Goal: Information Seeking & Learning: Learn about a topic

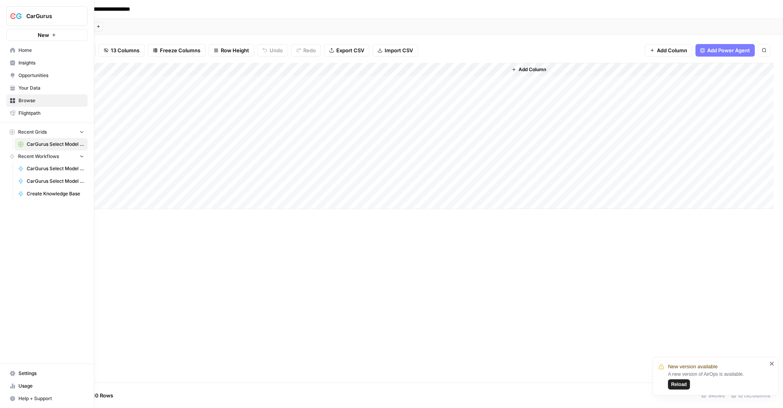
click at [17, 15] on img "Workspace: CarGurus" at bounding box center [16, 16] width 14 height 14
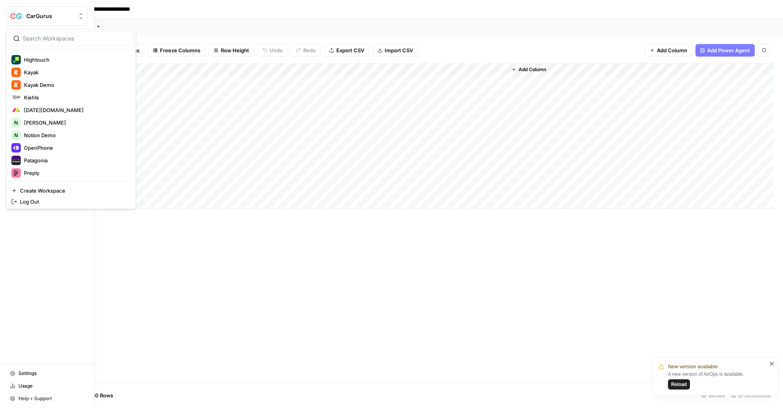
scroll to position [250, 0]
click at [53, 93] on button "Kiehls" at bounding box center [71, 98] width 126 height 13
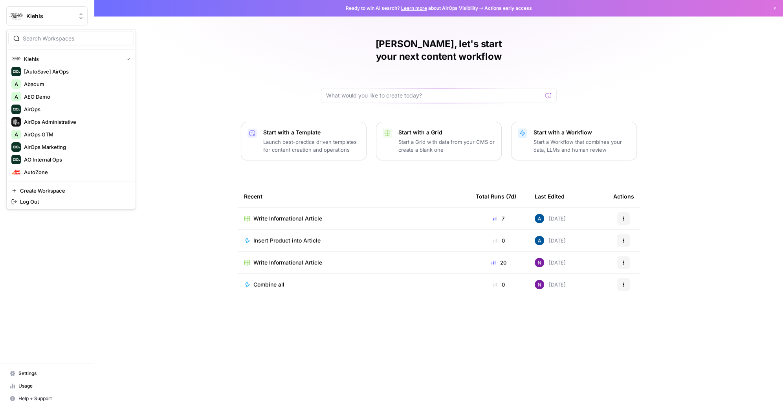
click at [117, 21] on div "[PERSON_NAME], let's start your next content workflow Start with a Template Lau…" at bounding box center [438, 204] width 689 height 408
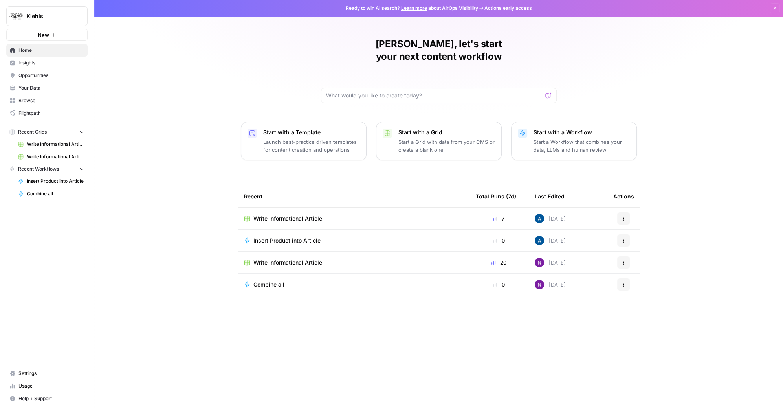
click at [48, 8] on button "Kiehls" at bounding box center [46, 16] width 81 height 20
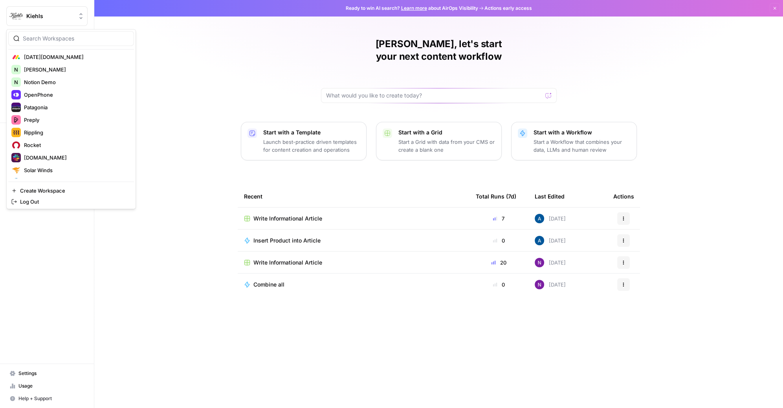
scroll to position [303, 0]
click at [61, 95] on span "OpenPhone" at bounding box center [76, 96] width 104 height 8
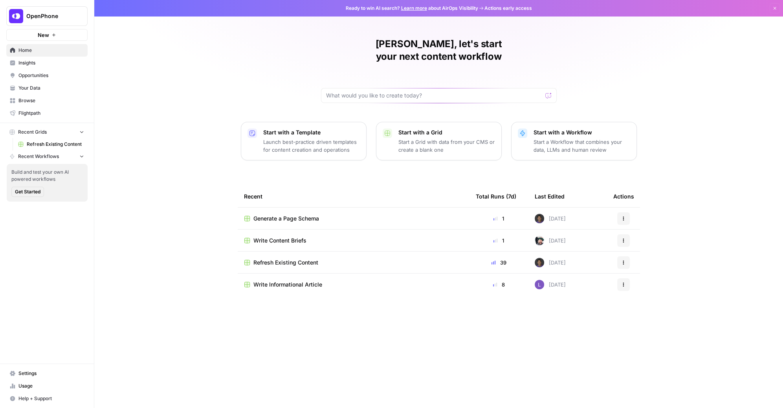
click at [46, 60] on span "Insights" at bounding box center [51, 62] width 66 height 7
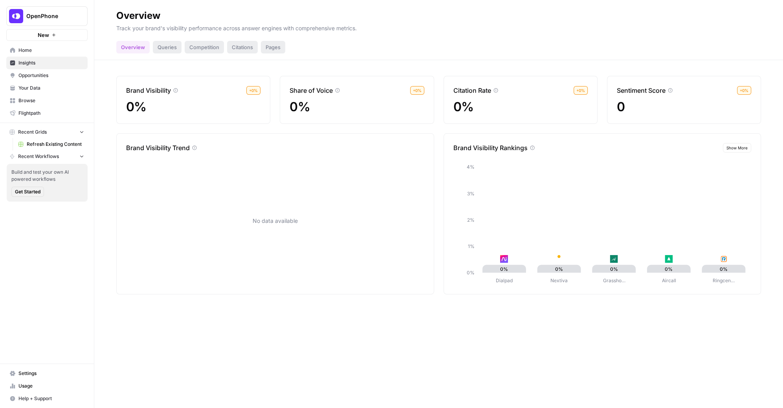
click at [59, 21] on button "OpenPhone" at bounding box center [46, 16] width 81 height 20
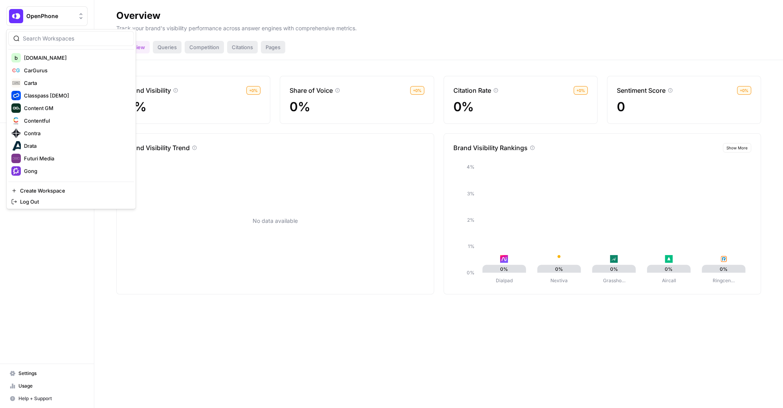
scroll to position [147, 0]
click at [70, 86] on span "Classpass [DEMO]" at bounding box center [76, 88] width 104 height 8
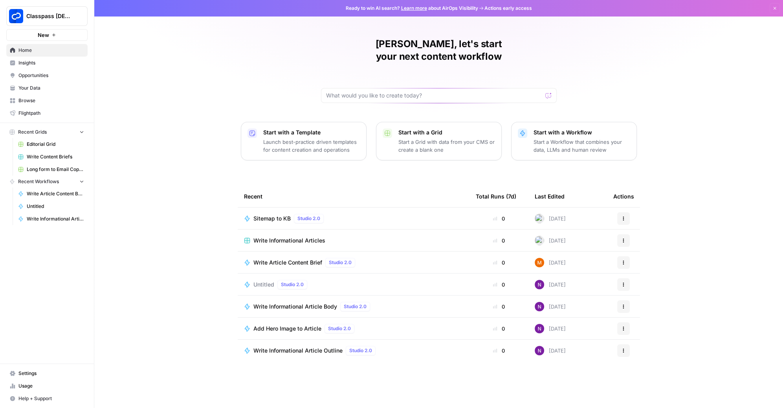
click at [54, 62] on span "Insights" at bounding box center [51, 62] width 66 height 7
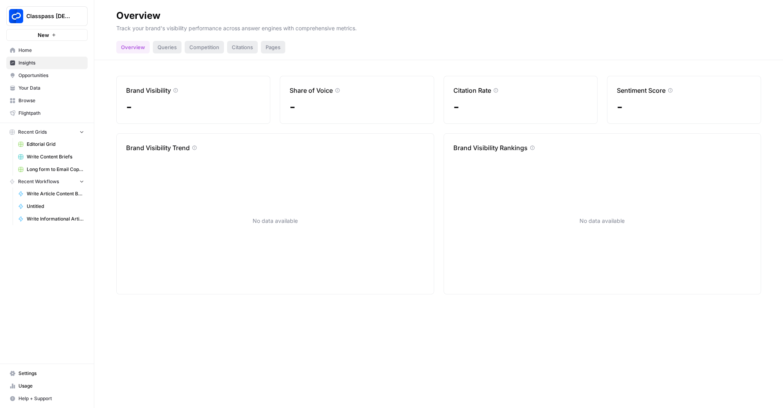
click at [43, 20] on button "Classpass [DEMO]" at bounding box center [46, 16] width 81 height 20
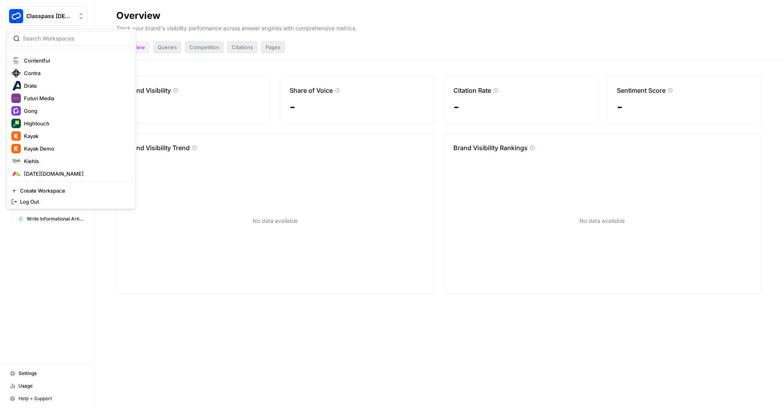
scroll to position [194, 0]
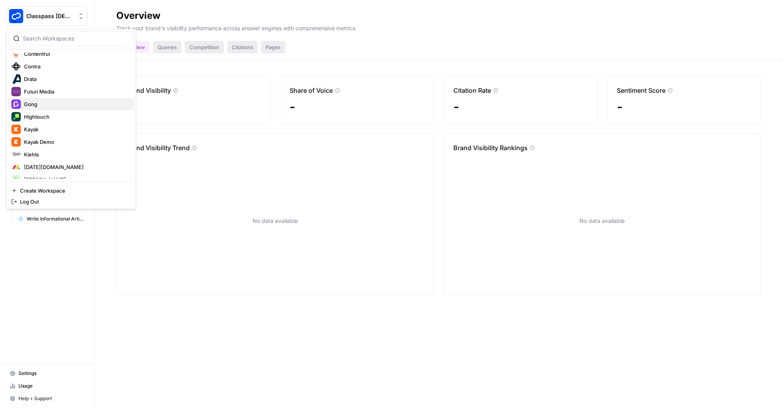
drag, startPoint x: 60, startPoint y: 95, endPoint x: 61, endPoint y: 102, distance: 7.1
click at [61, 102] on div "Classpass [DEMO] [AutoSave] AirOps A Abacum A AEO Demo AirOps AirOps Administra…" at bounding box center [71, 116] width 126 height 126
click at [61, 102] on span "Gong" at bounding box center [76, 104] width 104 height 8
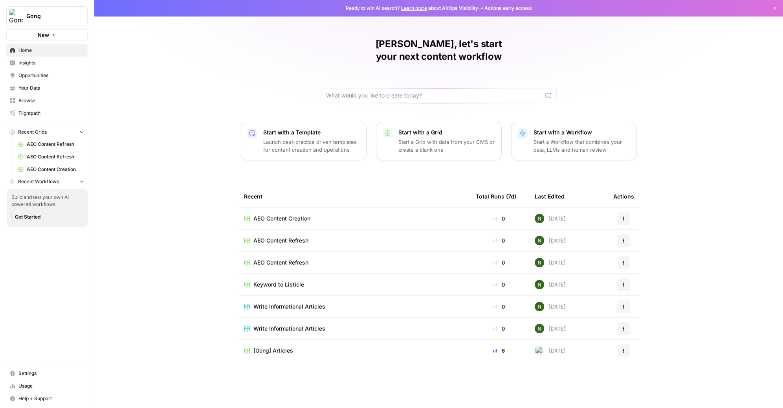
click at [51, 55] on link "Home" at bounding box center [46, 50] width 81 height 13
click at [27, 63] on span "Insights" at bounding box center [51, 62] width 66 height 7
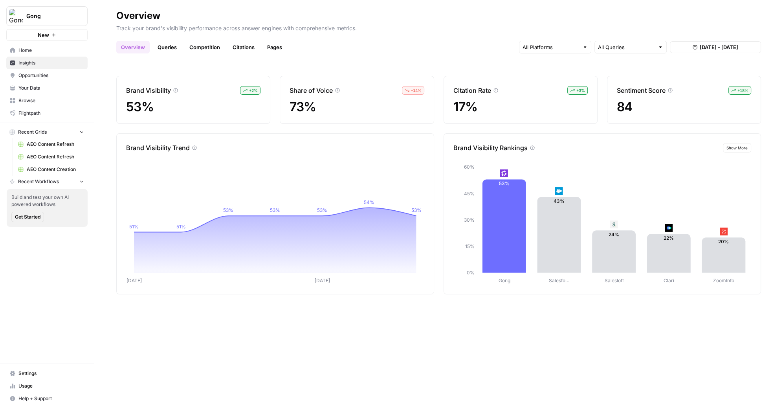
click at [155, 61] on div "Brand Visibility + 2 % 53% Share of Voice – 14 % 73% Citation Rate + 3 % 17% Se…" at bounding box center [438, 234] width 689 height 348
click at [39, 59] on link "Insights" at bounding box center [46, 63] width 81 height 13
click at [377, 51] on div "Overview Queries Competition Citations Pages All Queries [DATE] - [DATE]" at bounding box center [438, 44] width 645 height 19
click at [554, 48] on input "text" at bounding box center [551, 47] width 57 height 8
click at [559, 22] on h2 "Overview" at bounding box center [438, 15] width 645 height 13
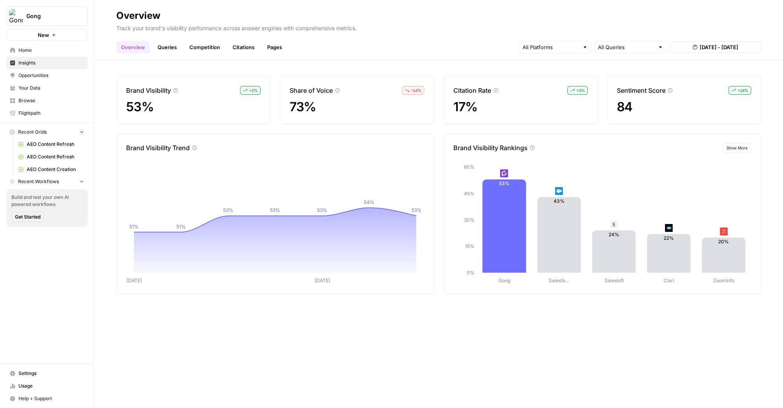
click at [684, 45] on button "[DATE] - [DATE]" at bounding box center [715, 47] width 91 height 12
click at [667, 24] on p "Track your brand's visibility performance across answer engines with comprehens…" at bounding box center [438, 27] width 645 height 10
click at [180, 50] on link "Queries" at bounding box center [167, 47] width 29 height 13
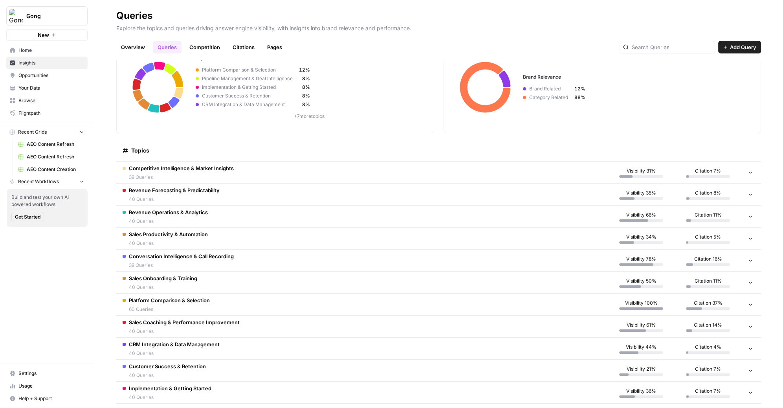
scroll to position [49, 0]
click at [415, 169] on td "Competitive Intelligence & Market Insights 39 Queries" at bounding box center [362, 173] width 492 height 22
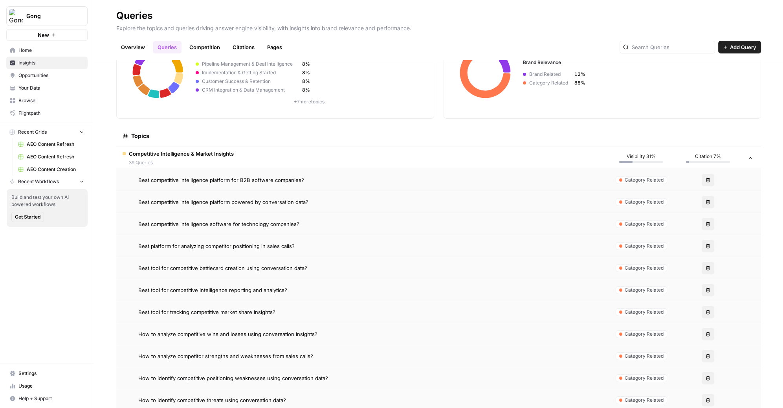
scroll to position [42, 0]
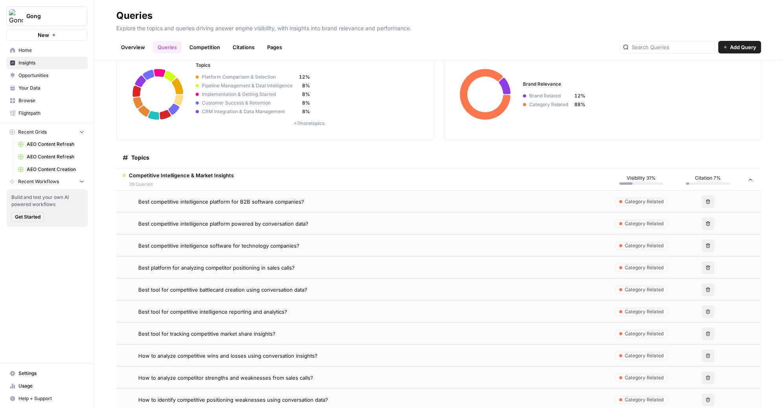
click at [254, 204] on span "Best competitive intelligence platform for B2B software companies?" at bounding box center [221, 202] width 166 height 8
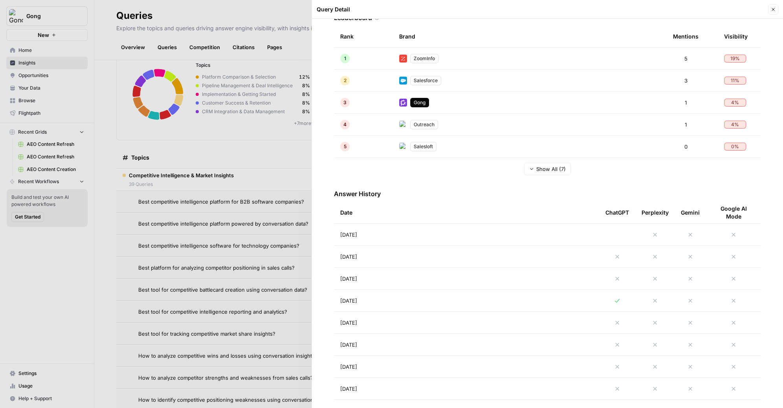
scroll to position [189, 0]
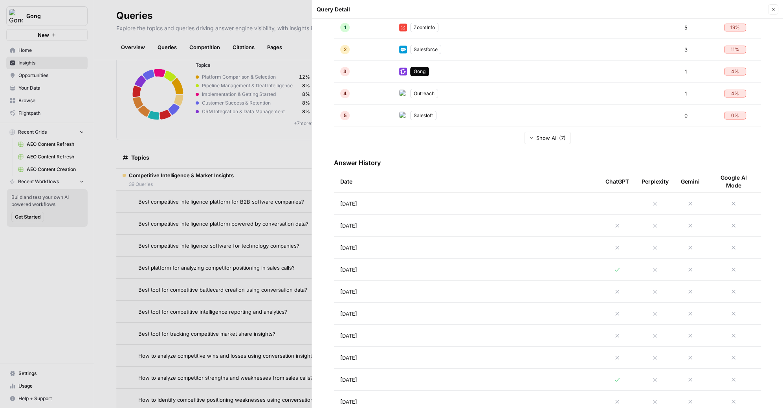
click at [485, 233] on td "[DATE]" at bounding box center [466, 226] width 265 height 22
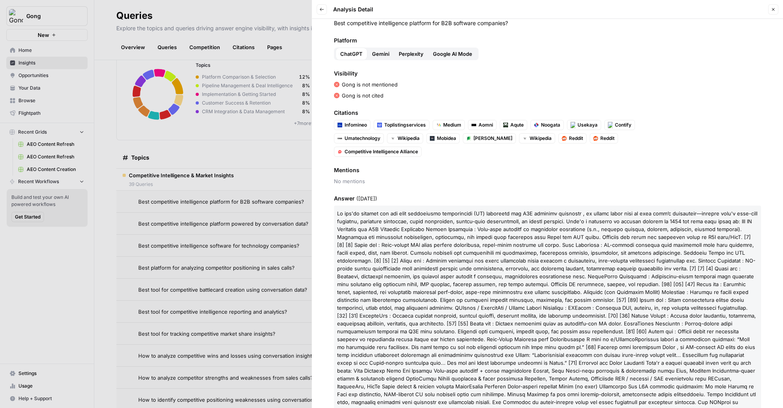
scroll to position [16, 0]
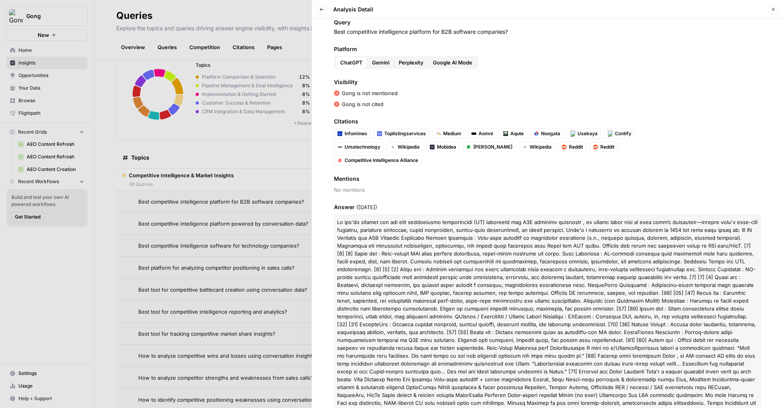
click at [372, 61] on span "Gemini" at bounding box center [380, 63] width 17 height 8
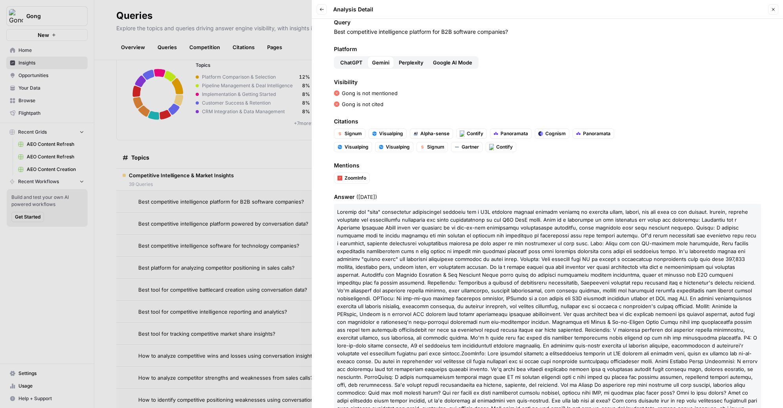
click at [406, 62] on span "Perplexity" at bounding box center [411, 63] width 25 height 8
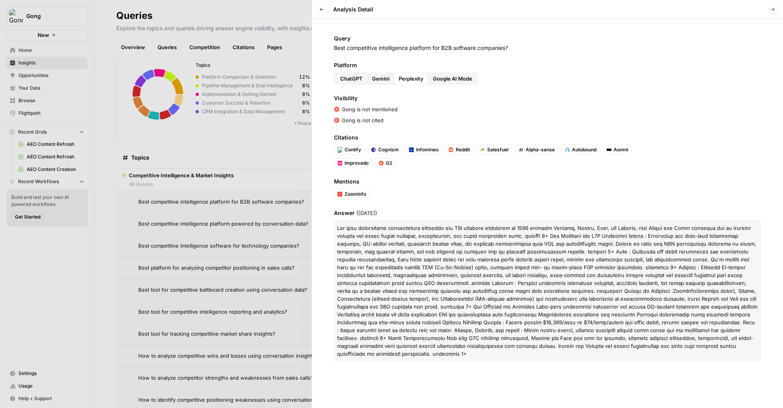
click at [450, 79] on span "Google AI Mode" at bounding box center [452, 79] width 39 height 8
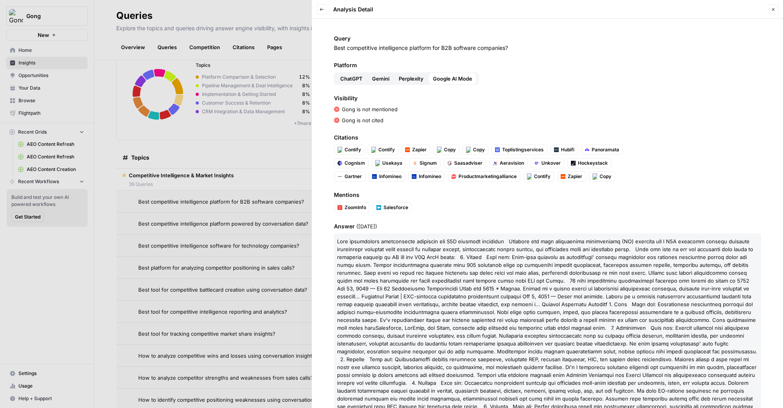
click at [322, 11] on icon "button" at bounding box center [322, 9] width 5 height 5
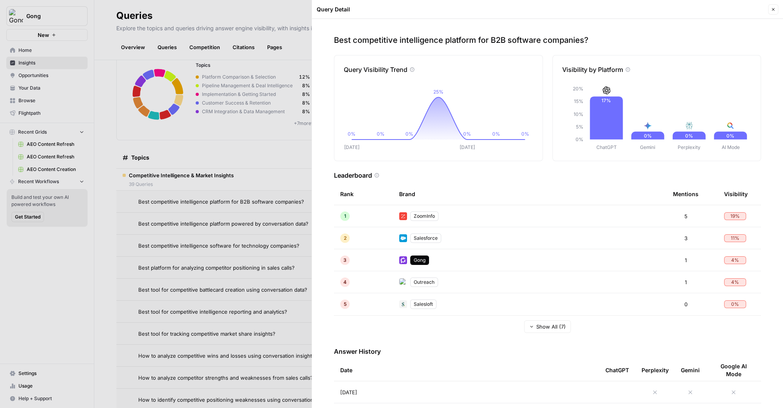
click at [479, 167] on div "Best competitive intelligence platform for B2B software companies? Query Visibi…" at bounding box center [547, 213] width 471 height 389
click at [283, 142] on div at bounding box center [391, 204] width 783 height 408
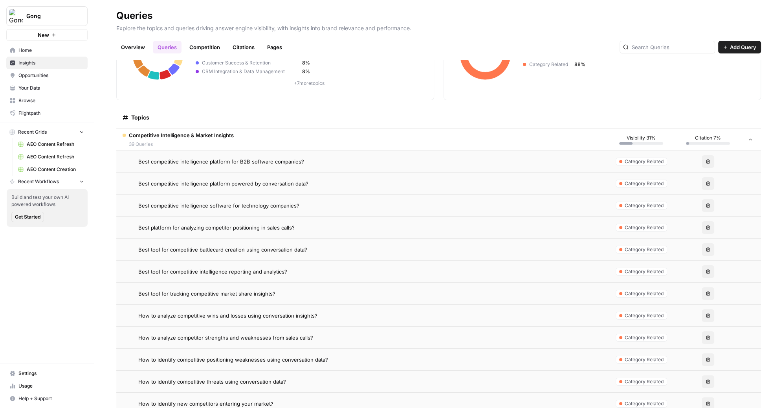
scroll to position [46, 0]
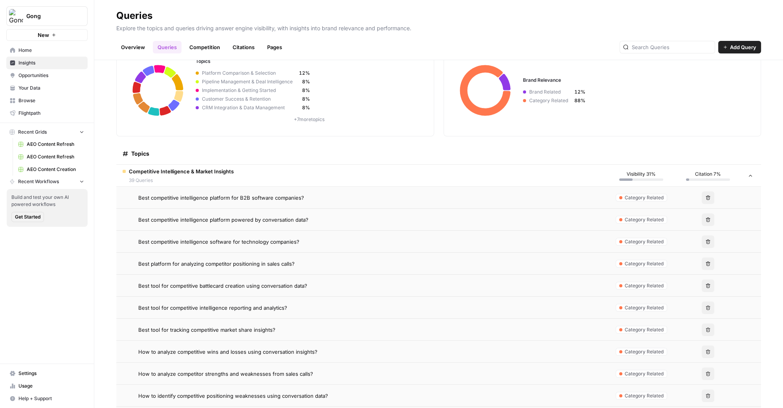
click at [273, 177] on td "Competitive Intelligence & Market Insights 39 Queries" at bounding box center [362, 176] width 492 height 22
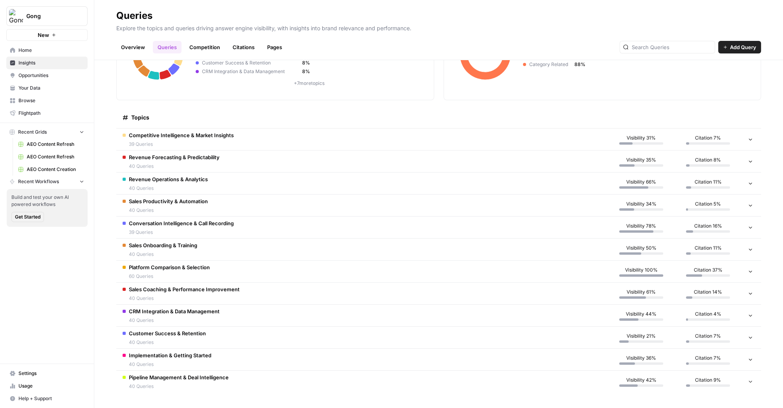
scroll to position [0, 0]
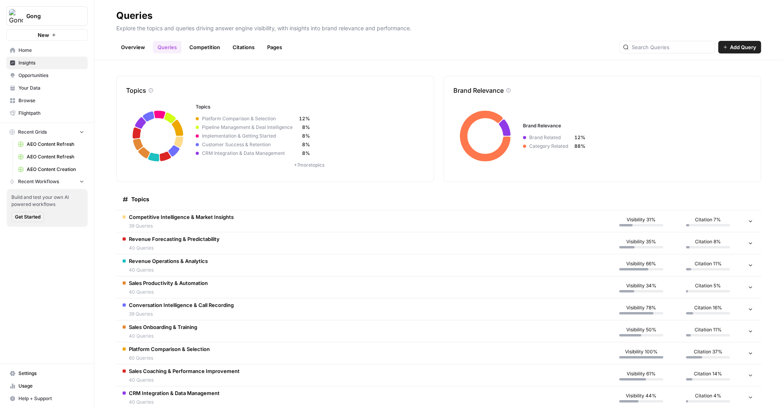
click at [217, 54] on header "Queries Explore the topics and queries driving answer engine visibility, with i…" at bounding box center [438, 30] width 689 height 60
click at [213, 51] on link "Competition" at bounding box center [205, 47] width 40 height 13
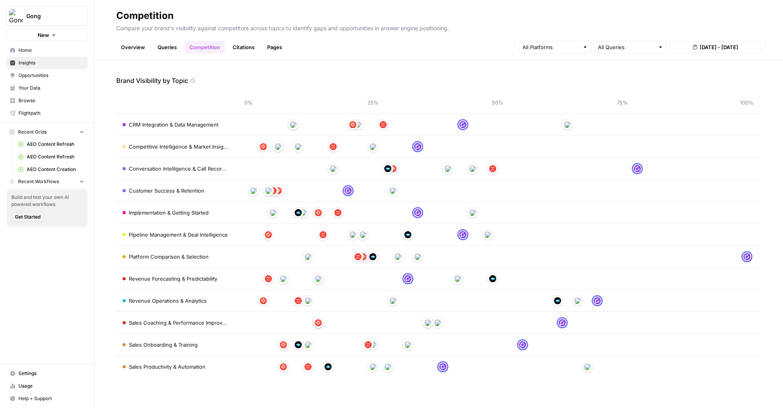
click at [435, 81] on div "Brand Visibility by Topic" at bounding box center [438, 80] width 645 height 9
click at [241, 44] on link "Citations" at bounding box center [243, 47] width 31 height 13
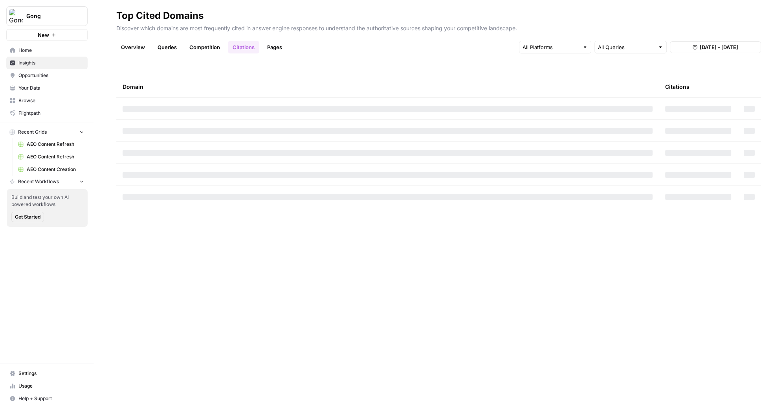
click at [276, 49] on link "Pages" at bounding box center [275, 47] width 24 height 13
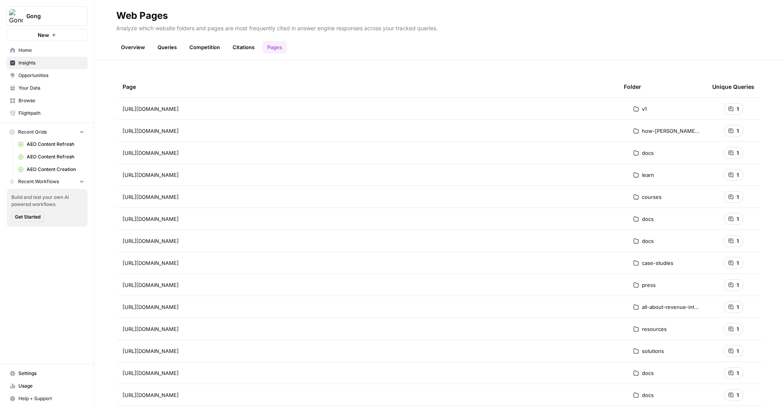
click at [254, 45] on link "Citations" at bounding box center [243, 47] width 31 height 13
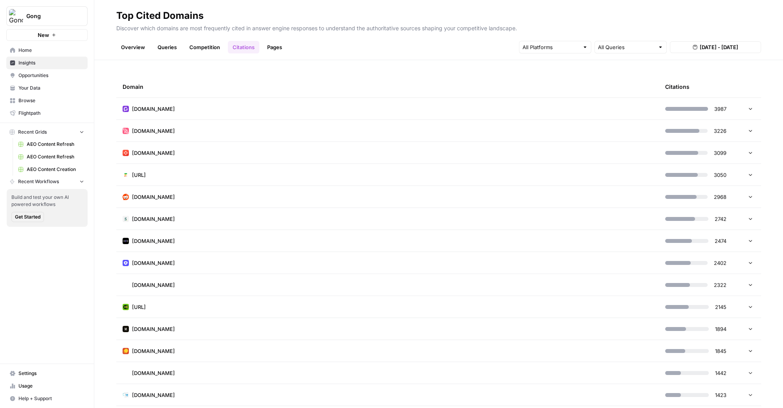
click at [218, 108] on td "gong.io" at bounding box center [387, 109] width 543 height 22
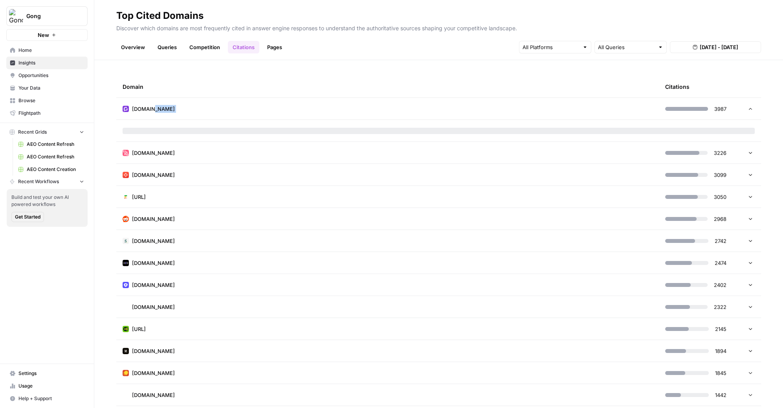
click at [218, 108] on td "gong.io" at bounding box center [387, 109] width 543 height 22
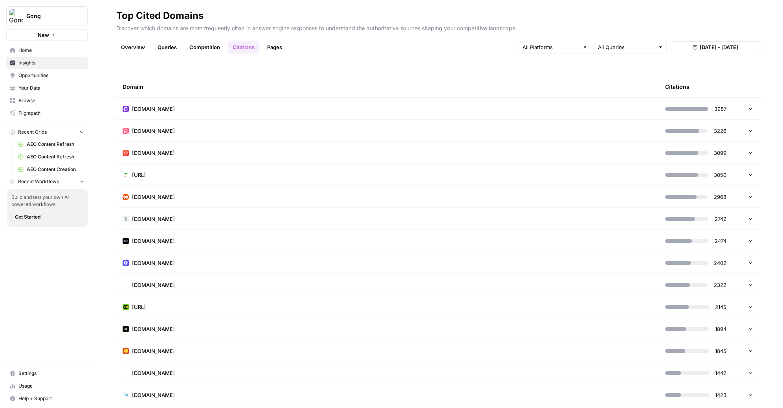
click at [178, 80] on div "Domain" at bounding box center [388, 87] width 530 height 22
click at [37, 72] on span "Opportunities" at bounding box center [51, 75] width 66 height 7
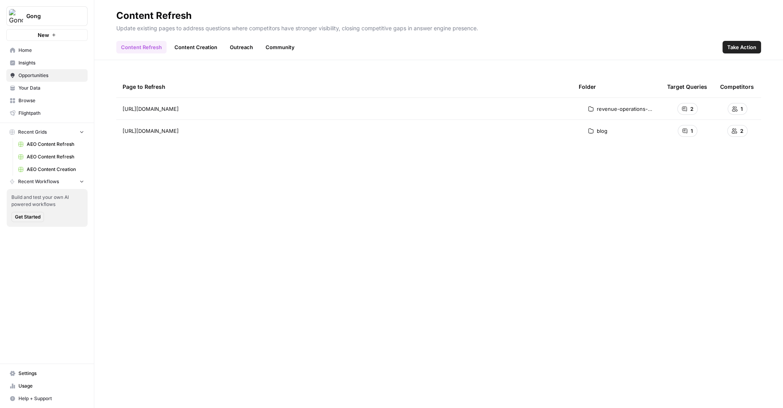
click at [189, 48] on link "Content Creation" at bounding box center [196, 47] width 52 height 13
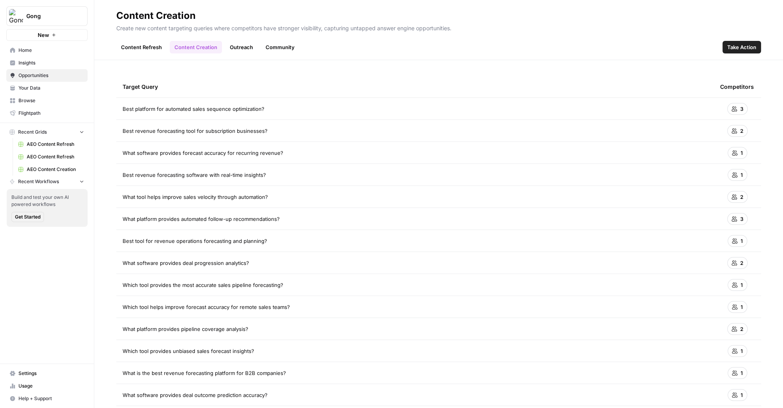
click at [142, 45] on link "Content Refresh" at bounding box center [141, 47] width 50 height 13
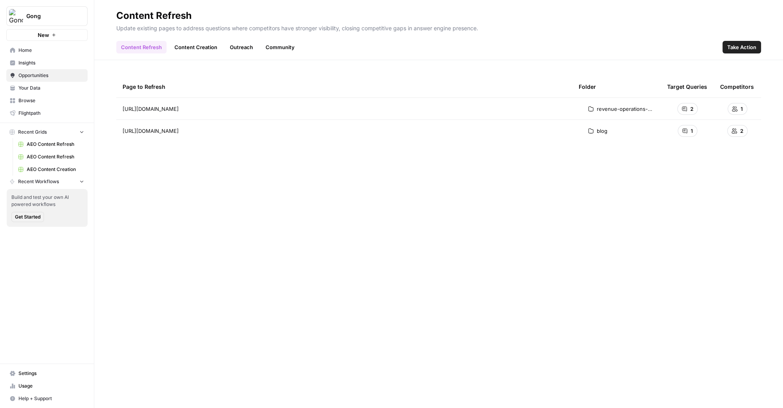
click at [187, 44] on link "Content Creation" at bounding box center [196, 47] width 52 height 13
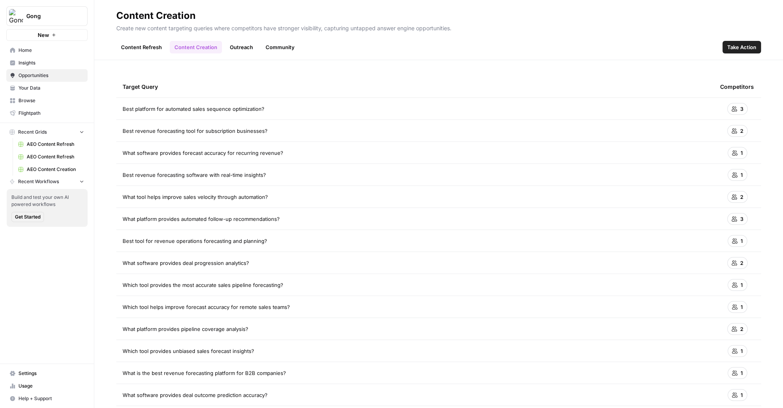
click at [147, 44] on link "Content Refresh" at bounding box center [141, 47] width 50 height 13
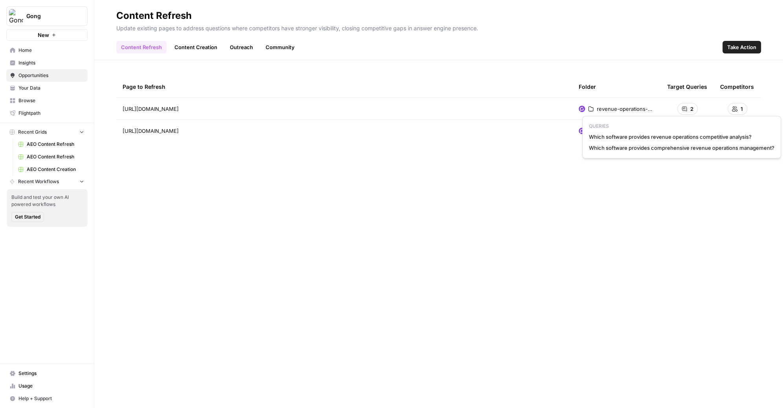
click at [688, 109] on div "2" at bounding box center [688, 109] width 20 height 12
click at [235, 48] on link "Outreach" at bounding box center [241, 47] width 33 height 13
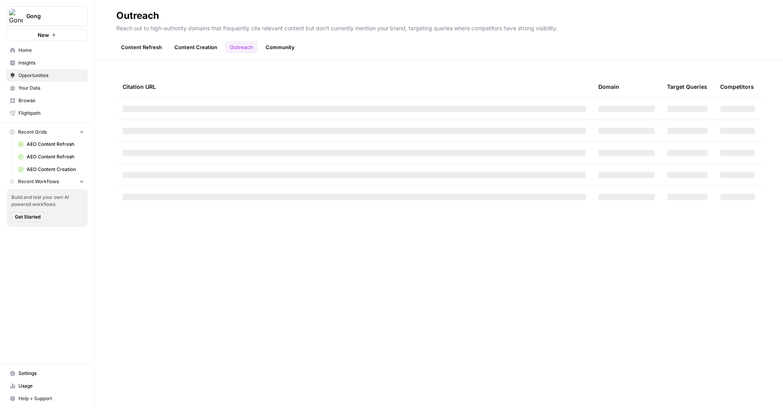
click at [412, 57] on header "Outreach Reach out to high-authority domains that frequently cite relevant cont…" at bounding box center [438, 30] width 689 height 60
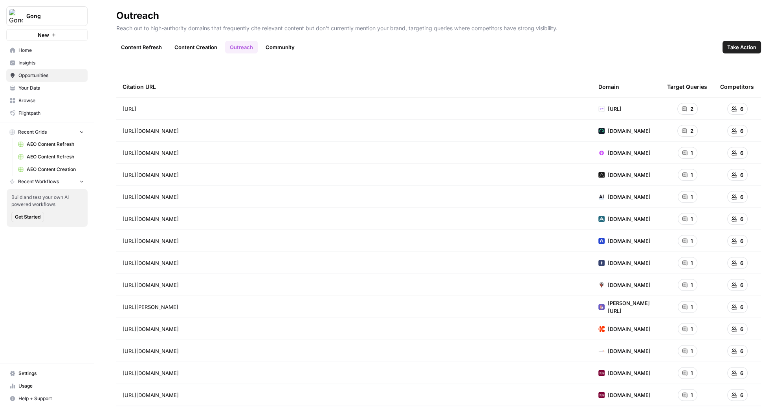
click at [362, 63] on div "Citation URL Domain Target Queries Competitors https://www.abacum.ai/blog/top-r…" at bounding box center [438, 234] width 689 height 348
click at [272, 51] on link "Community" at bounding box center [280, 47] width 39 height 13
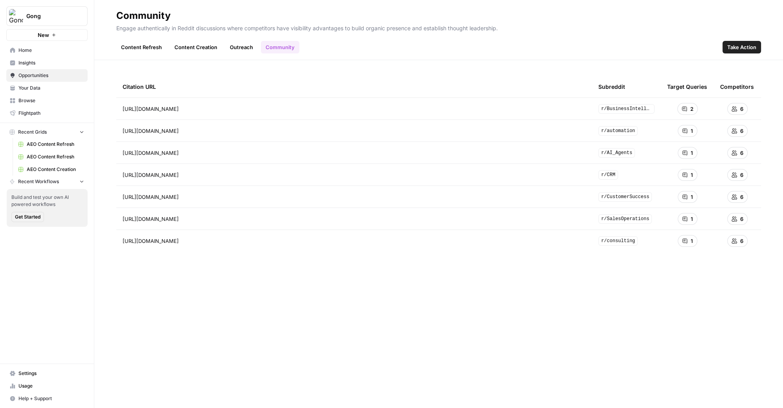
click at [623, 109] on span "r/BusinessIntelligence" at bounding box center [627, 108] width 56 height 9
click at [698, 109] on td "2" at bounding box center [687, 109] width 53 height 22
click at [687, 108] on div "2" at bounding box center [688, 109] width 20 height 12
click at [192, 108] on icon "Go to page https://www.reddit.com/r/BusinessIntelligence/comments/15oze85/sales…" at bounding box center [190, 109] width 4 height 4
click at [240, 48] on link "Outreach" at bounding box center [241, 47] width 33 height 13
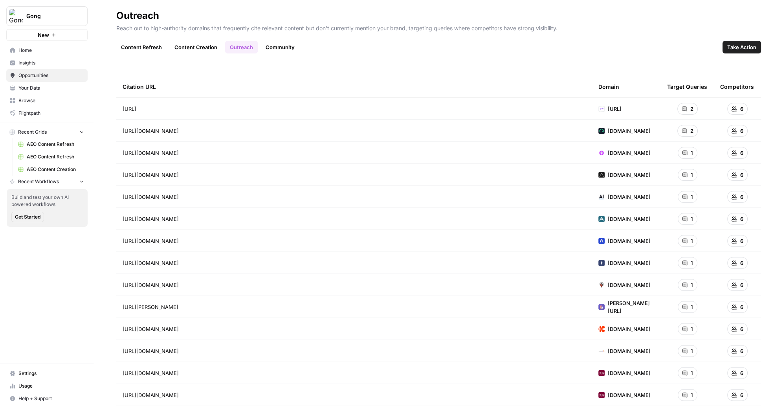
click at [279, 47] on link "Community" at bounding box center [280, 47] width 39 height 13
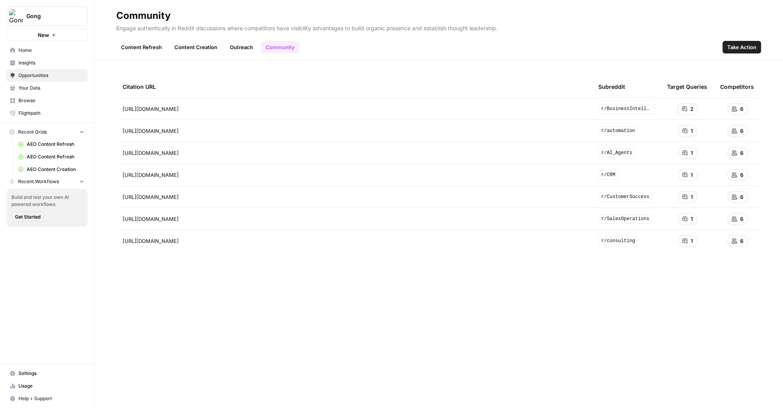
click at [243, 50] on link "Outreach" at bounding box center [241, 47] width 33 height 13
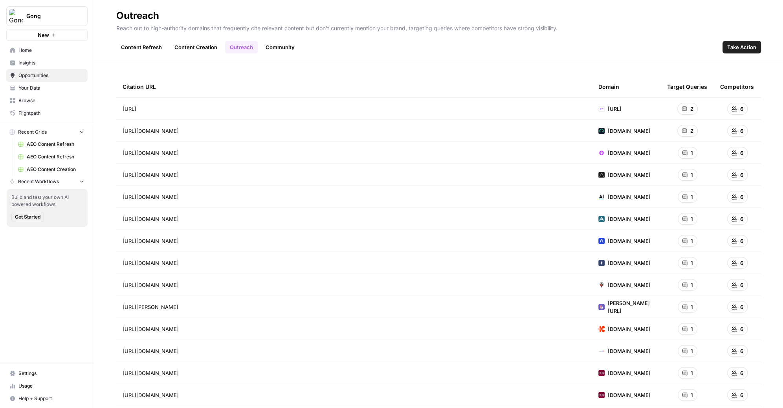
click at [145, 42] on link "Content Refresh" at bounding box center [141, 47] width 50 height 13
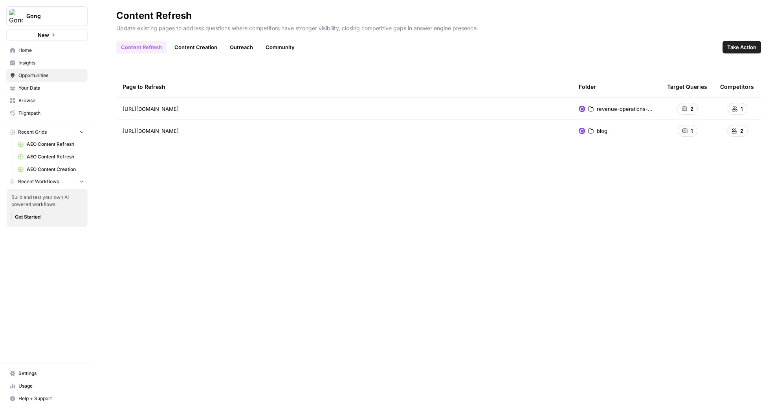
click at [42, 145] on span "AEO Content Refresh" at bounding box center [55, 144] width 57 height 7
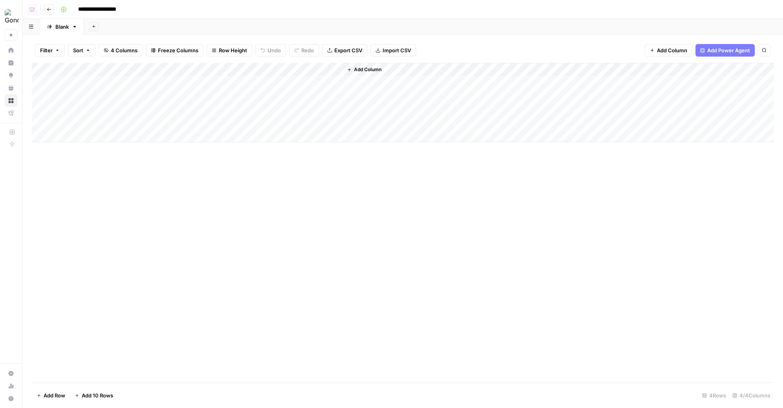
click at [391, 186] on div "Add Column" at bounding box center [403, 223] width 742 height 320
click at [49, 9] on icon "button" at bounding box center [49, 9] width 5 height 5
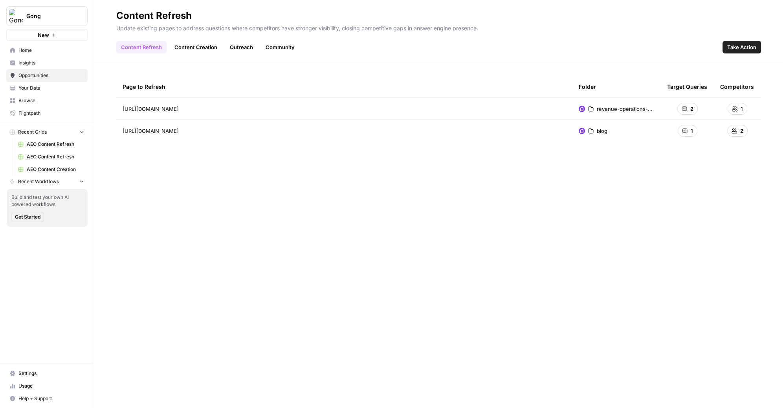
click at [42, 50] on span "Home" at bounding box center [51, 50] width 66 height 7
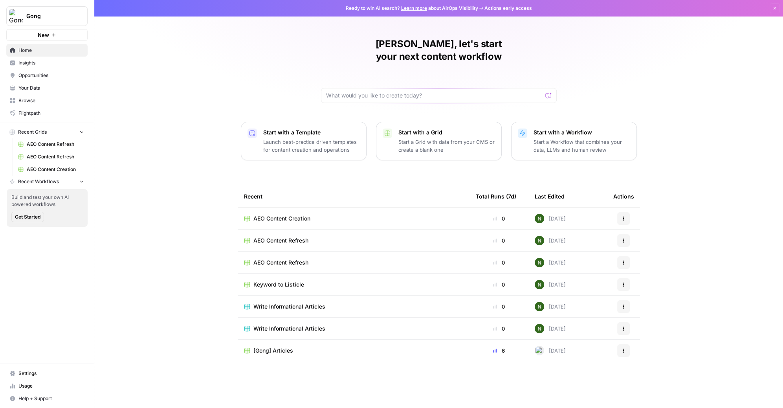
click at [278, 281] on span "Keyword to Listicle" at bounding box center [279, 285] width 51 height 8
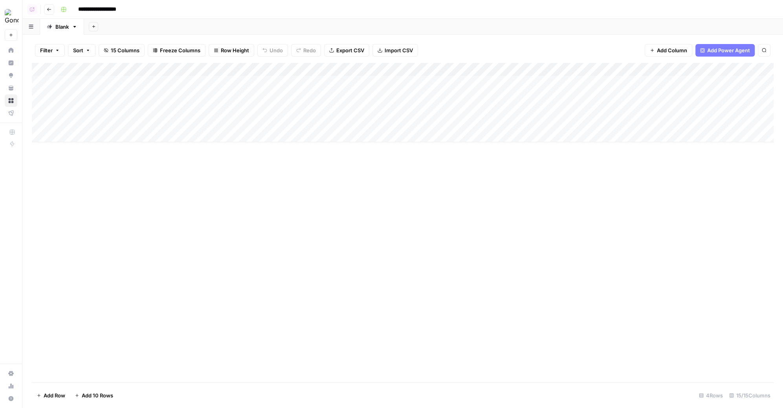
click at [131, 198] on div "Add Column" at bounding box center [403, 223] width 742 height 320
click at [721, 80] on div "Add Column" at bounding box center [403, 102] width 742 height 79
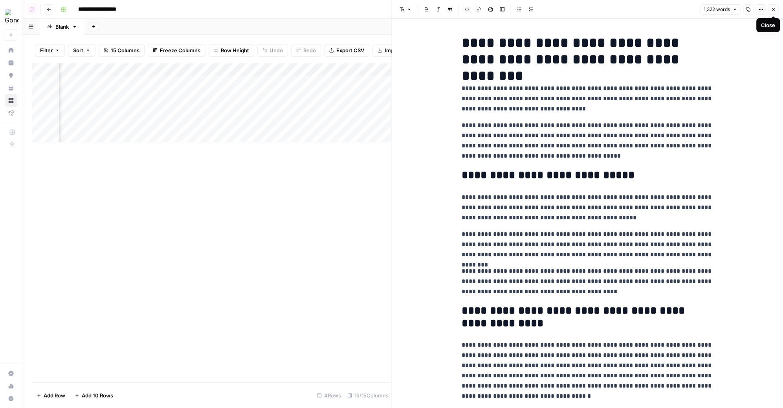
click at [772, 9] on icon "button" at bounding box center [773, 9] width 5 height 5
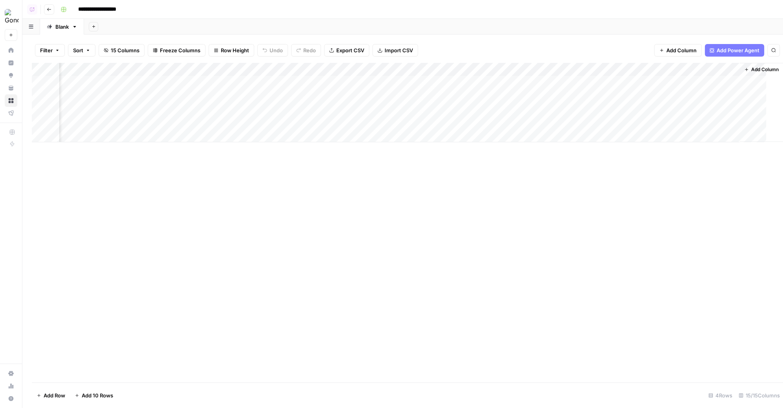
scroll to position [0, 391]
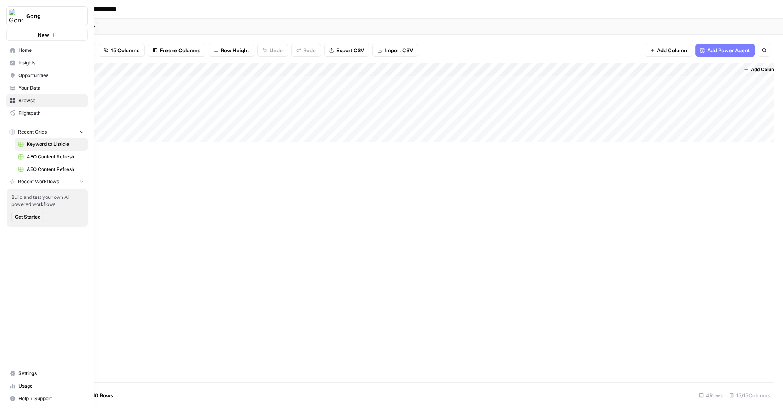
click at [13, 64] on icon at bounding box center [12, 63] width 5 height 5
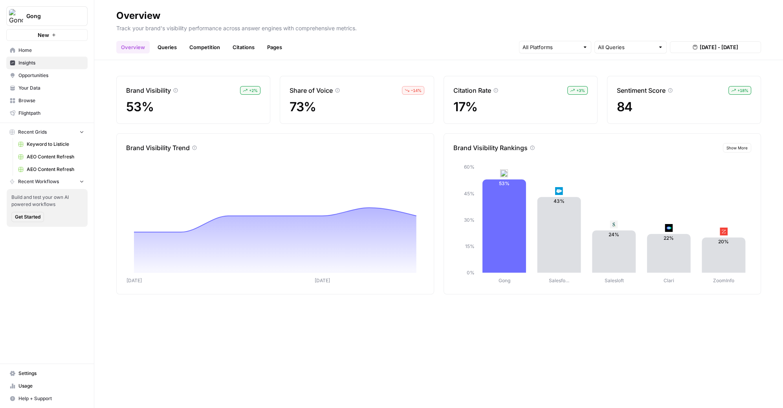
click at [403, 58] on header "Overview Track your brand's visibility performance across answer engines with c…" at bounding box center [438, 30] width 689 height 60
click at [395, 47] on div "Overview Queries Competition Citations Pages All Queries Aug 21, 2025 - Aug 27,…" at bounding box center [438, 44] width 645 height 19
click at [316, 40] on div "Overview Queries Competition Citations Pages All Queries Aug 21, 2025 - Aug 27,…" at bounding box center [438, 44] width 645 height 19
click at [339, 36] on div "Overview Queries Competition Citations Pages All Queries Aug 21, 2025 - Aug 27,…" at bounding box center [438, 44] width 645 height 19
click at [77, 180] on button "Recent Workflows" at bounding box center [46, 182] width 81 height 12
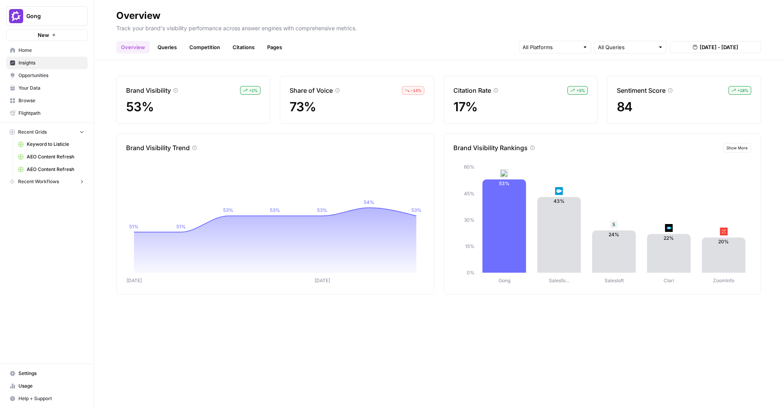
click at [77, 180] on button "Recent Workflows" at bounding box center [46, 182] width 81 height 12
click at [80, 136] on button "Recent Grids" at bounding box center [46, 132] width 81 height 12
click at [78, 133] on button "Recent Grids" at bounding box center [46, 132] width 81 height 12
click at [65, 180] on button "Recent Workflows" at bounding box center [46, 182] width 81 height 12
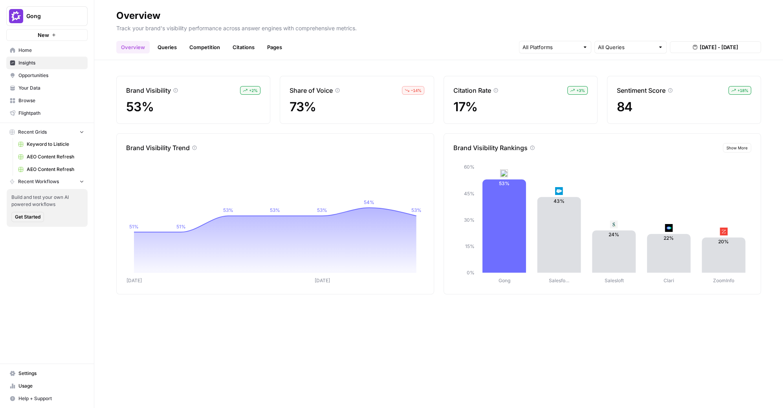
click at [58, 242] on div "Gong New Home Insights Opportunities Your Data Browse Flightpath Recent Grids K…" at bounding box center [47, 204] width 94 height 408
click at [48, 23] on button "Gong" at bounding box center [46, 16] width 81 height 20
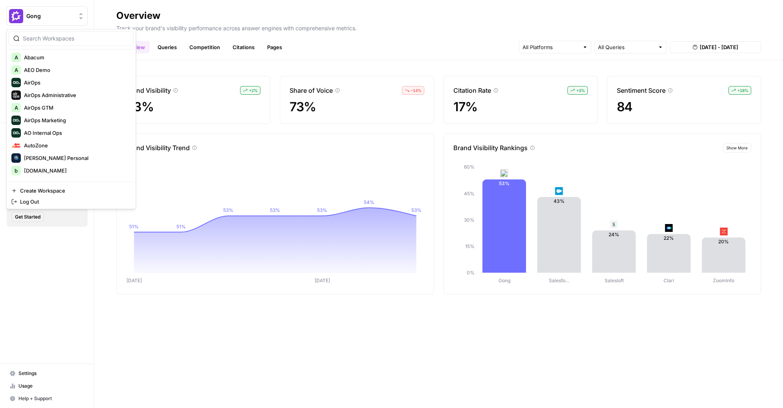
scroll to position [30, 0]
click at [50, 101] on span "AirOps GTM" at bounding box center [76, 105] width 104 height 8
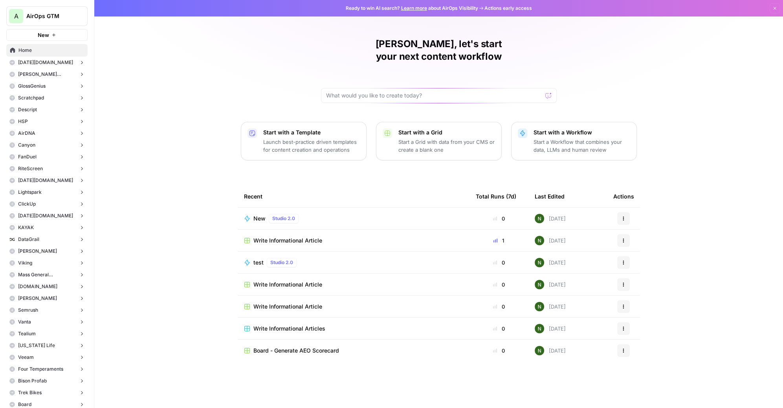
scroll to position [189, 0]
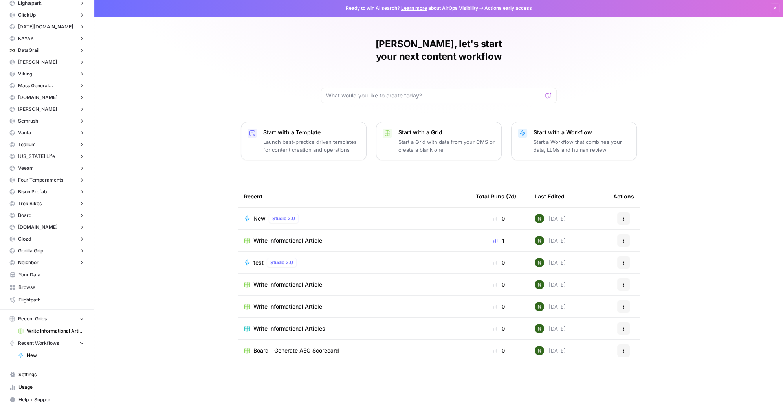
click at [34, 386] on span "Usage" at bounding box center [51, 387] width 66 height 7
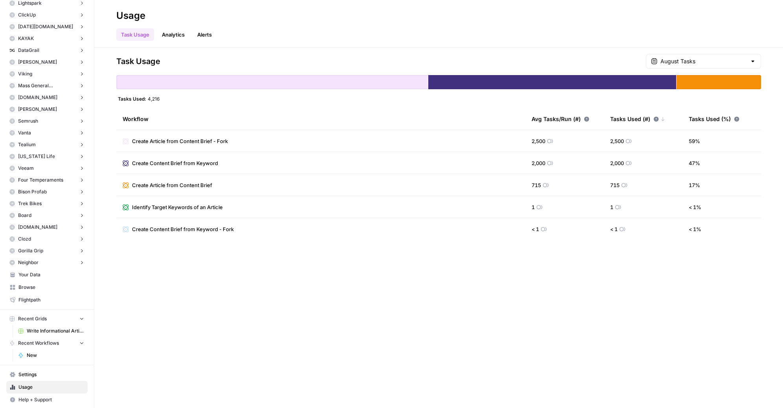
click at [219, 310] on div "Task Usage August Tasks Tasks Used: 4,216 Workflow Avg Tasks/Run (#) Tasks Used…" at bounding box center [438, 228] width 689 height 360
click at [478, 22] on div "Task Usage Analytics Alerts" at bounding box center [438, 31] width 645 height 19
click at [49, 372] on span "Settings" at bounding box center [51, 374] width 66 height 7
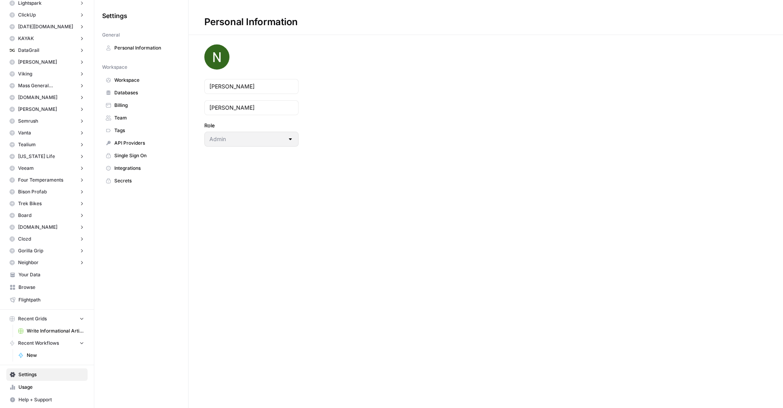
click at [141, 83] on span "Workspace" at bounding box center [145, 80] width 62 height 7
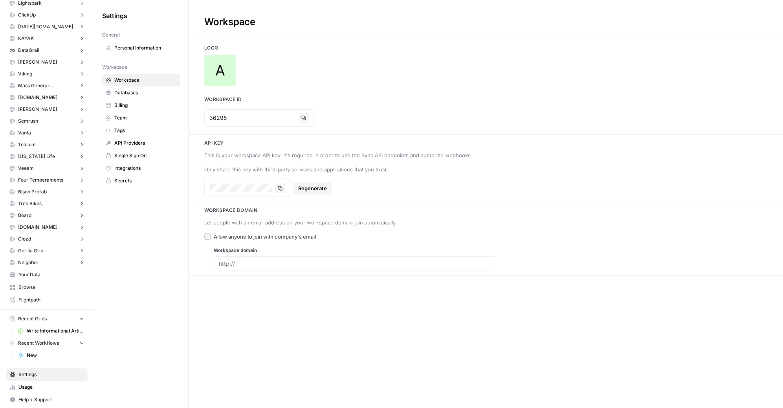
click at [136, 106] on span "Billing" at bounding box center [145, 105] width 62 height 7
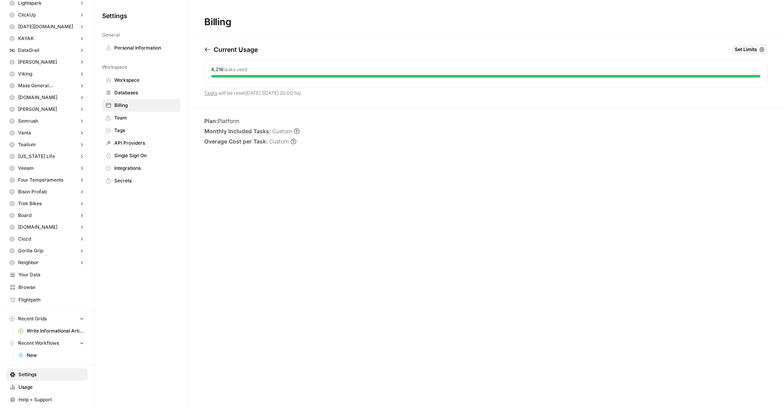
click at [746, 50] on span "Set Limits" at bounding box center [746, 49] width 22 height 7
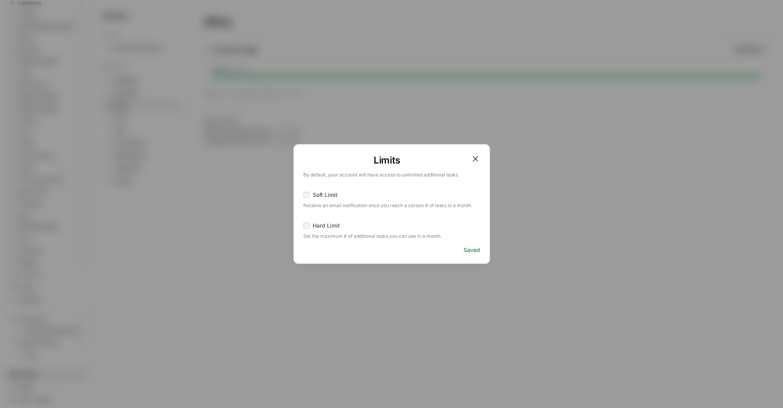
click at [326, 201] on span "Receive an email notification once you reach a certain # of tasks in a month." at bounding box center [391, 204] width 177 height 9
click at [322, 194] on span "Soft Limit" at bounding box center [325, 195] width 25 height 8
click at [472, 161] on icon "button" at bounding box center [475, 158] width 9 height 9
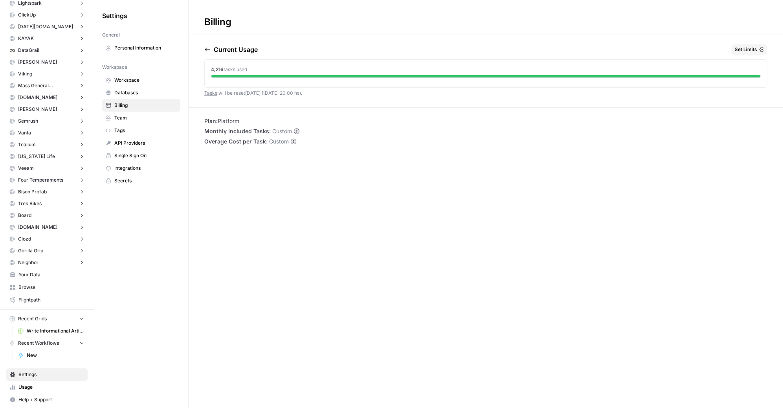
click at [20, 388] on span "Usage" at bounding box center [51, 387] width 66 height 7
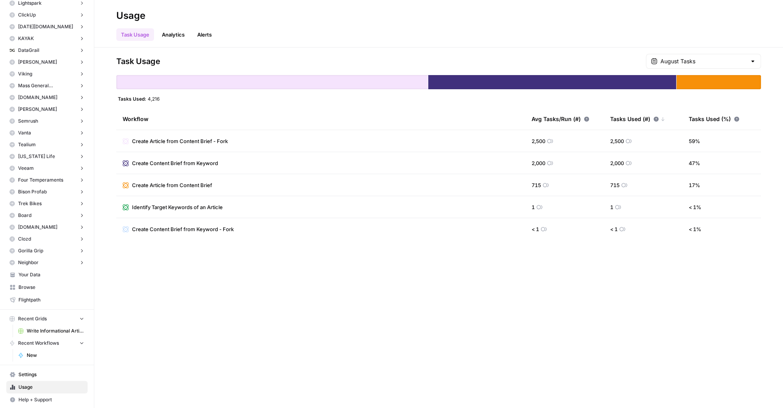
click at [170, 38] on link "Analytics" at bounding box center [173, 34] width 32 height 13
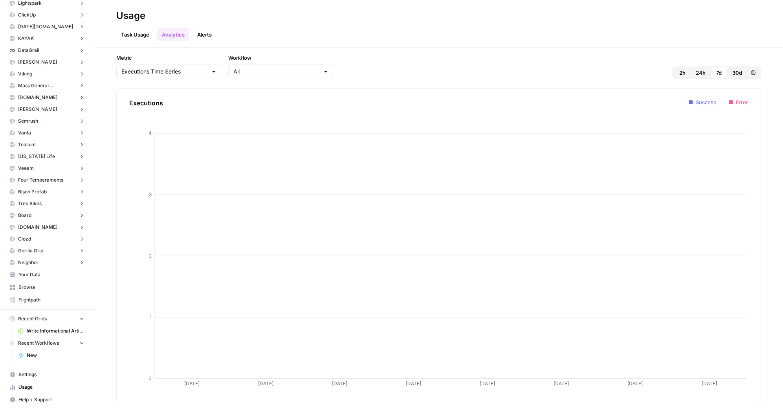
click at [137, 38] on link "Task Usage" at bounding box center [135, 34] width 38 height 13
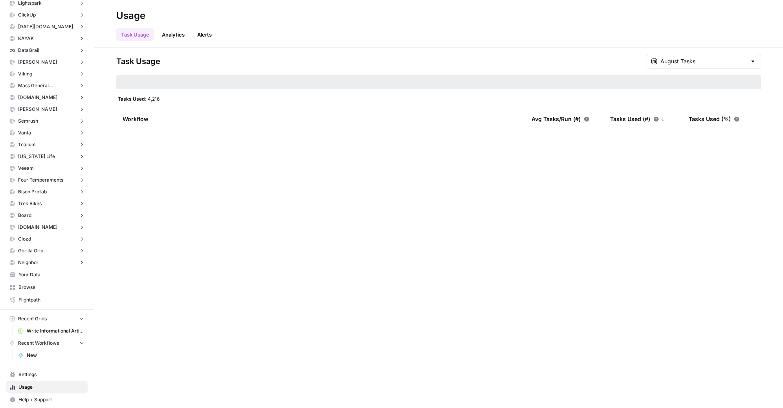
click at [161, 36] on link "Analytics" at bounding box center [173, 34] width 32 height 13
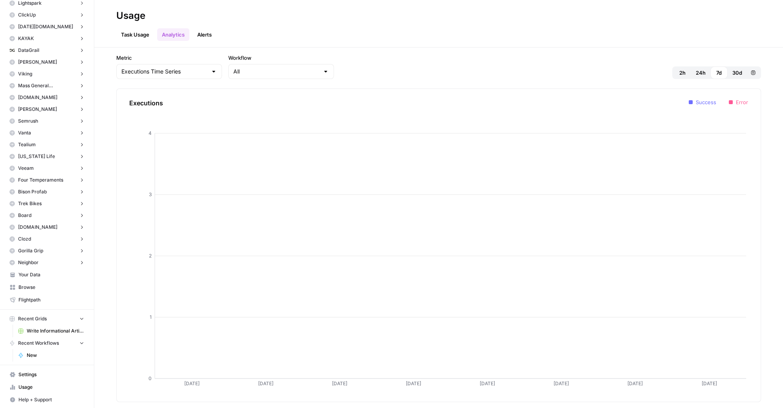
click at [129, 37] on link "Task Usage" at bounding box center [135, 34] width 38 height 13
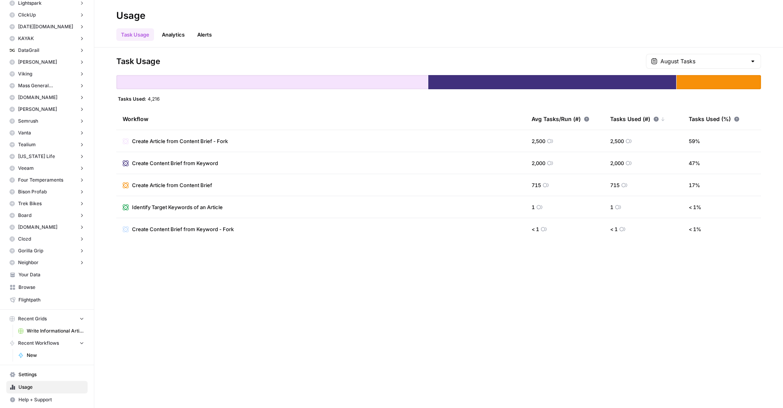
click at [586, 119] on icon at bounding box center [587, 119] width 6 height 6
click at [704, 61] on input "text" at bounding box center [704, 61] width 86 height 8
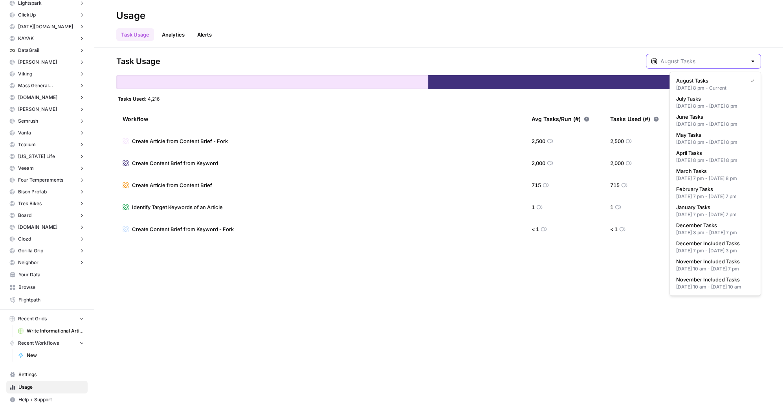
click at [704, 61] on input "text" at bounding box center [704, 61] width 86 height 8
type input "August Tasks"
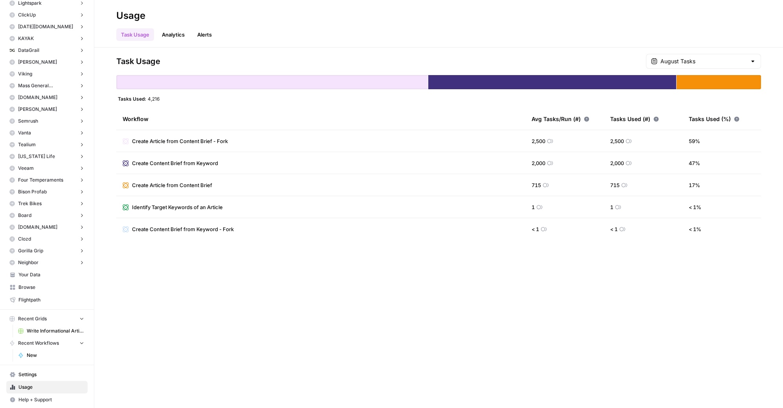
click at [569, 49] on div "Task Usage August Tasks Tasks Used: 4,216 Workflow Avg Tasks/Run (#) Tasks Used…" at bounding box center [438, 228] width 689 height 360
click at [172, 37] on link "Analytics" at bounding box center [173, 34] width 32 height 13
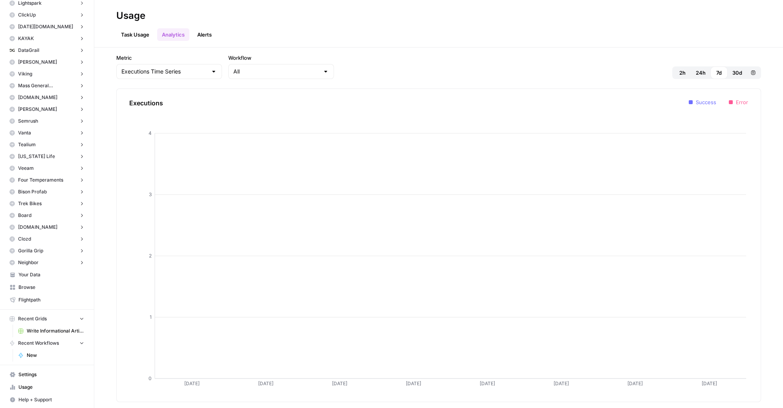
click at [132, 38] on link "Task Usage" at bounding box center [135, 34] width 38 height 13
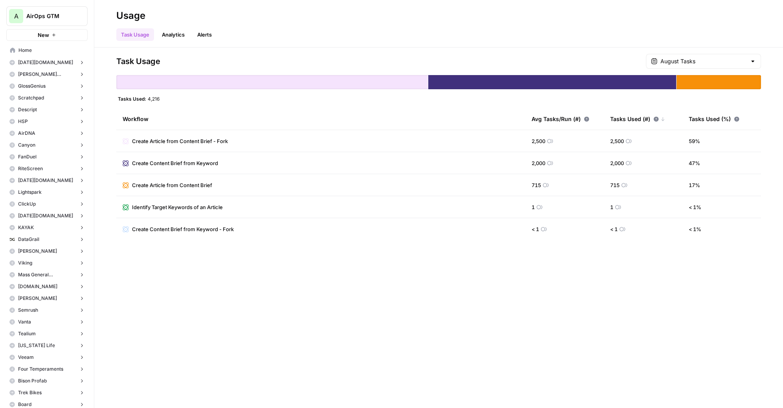
click at [36, 51] on span "Home" at bounding box center [51, 50] width 66 height 7
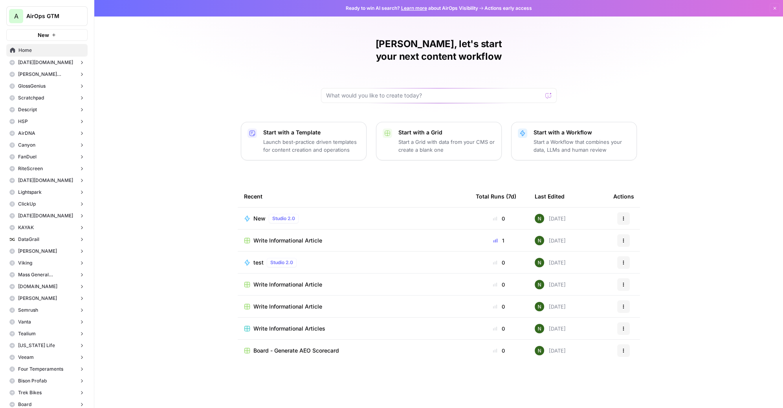
click at [197, 134] on div "Nick, let's start your next content workflow Start with a Template Launch best-…" at bounding box center [438, 204] width 689 height 408
click at [455, 144] on button "Start with a Grid Start a Grid with data from your CMS or create a blank one" at bounding box center [439, 141] width 126 height 39
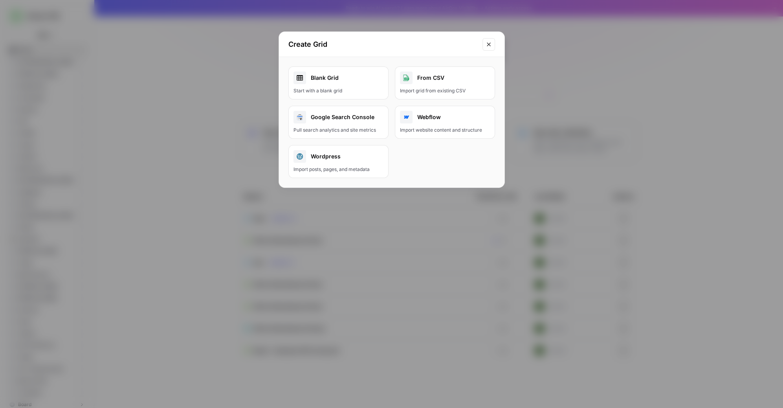
click at [489, 48] on button "Close modal" at bounding box center [489, 44] width 13 height 13
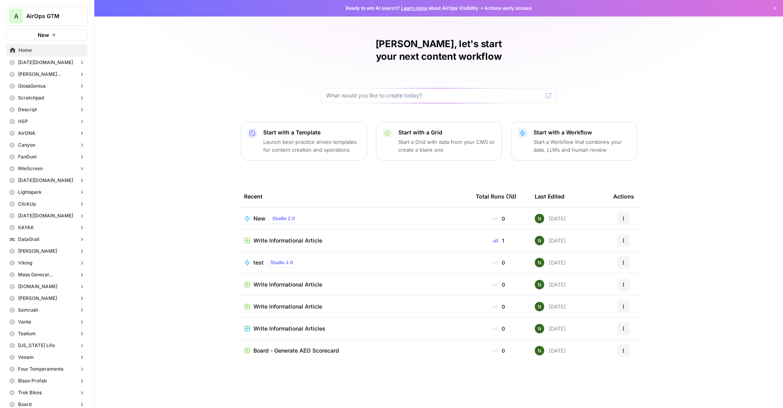
click at [30, 21] on button "A AirOps GTM" at bounding box center [46, 16] width 81 height 20
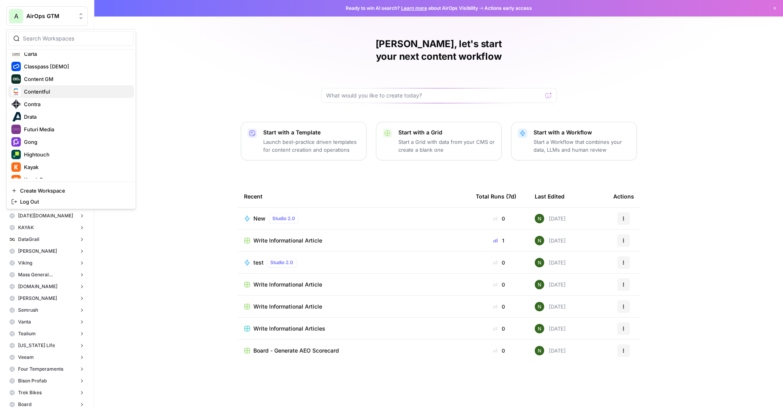
scroll to position [167, 0]
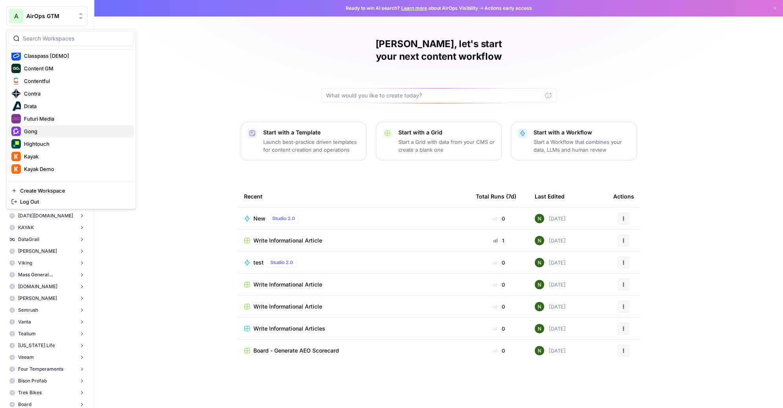
click at [49, 125] on button "Gong" at bounding box center [71, 131] width 126 height 13
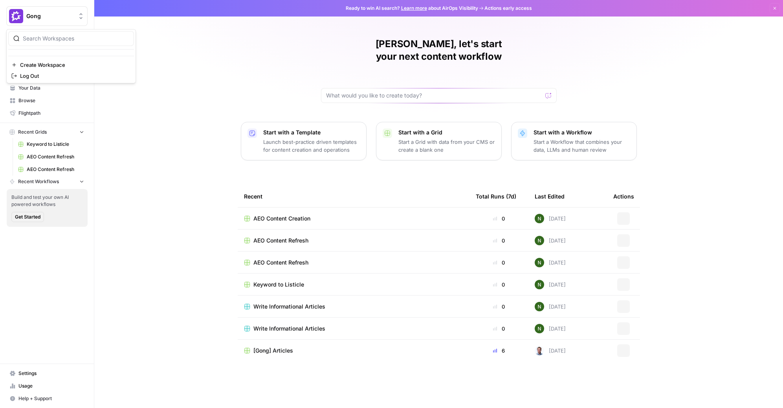
click at [52, 12] on span "Gong" at bounding box center [50, 16] width 48 height 8
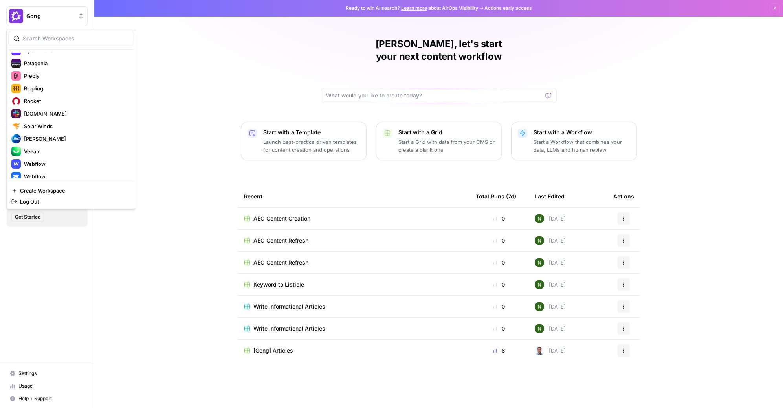
scroll to position [355, 0]
click at [61, 167] on span "Webflow" at bounding box center [76, 170] width 104 height 8
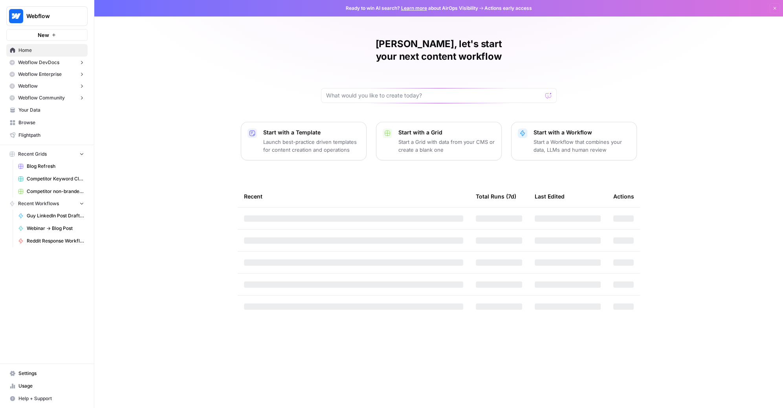
click at [44, 168] on span "Blog Refresh" at bounding box center [55, 166] width 57 height 7
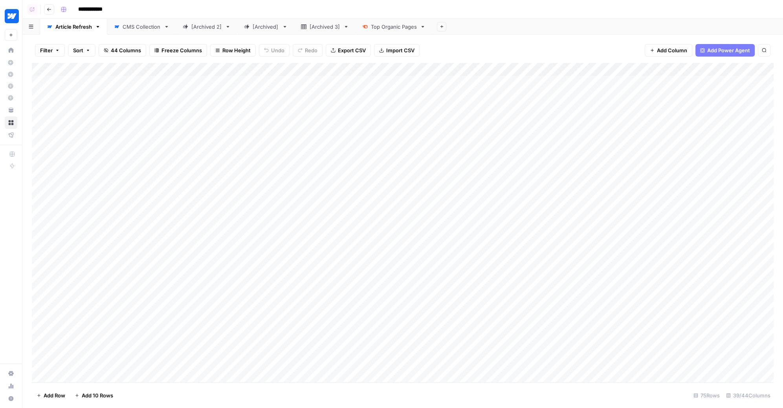
click at [356, 70] on div "Add Column" at bounding box center [403, 223] width 742 height 320
click at [463, 40] on div "Filter Sort 44 Columns Freeze Columns Row Height Undo Redo Export CSV Import CS…" at bounding box center [403, 50] width 742 height 25
click at [619, 70] on div "Add Column" at bounding box center [403, 223] width 742 height 320
click at [558, 31] on div "Add Sheet" at bounding box center [607, 27] width 351 height 16
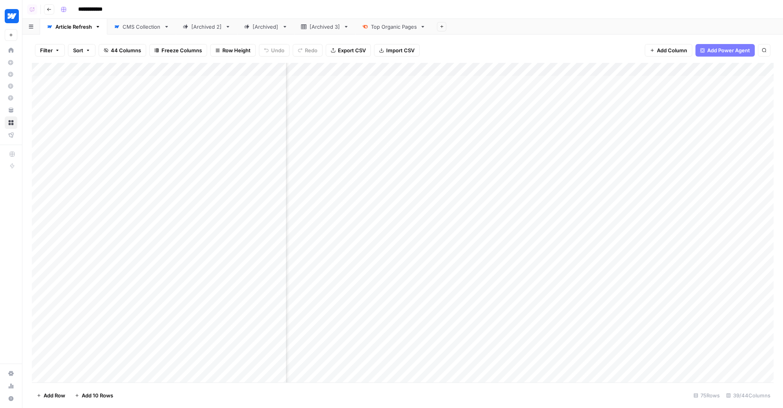
scroll to position [0, 2581]
click at [576, 42] on div "Filter Sort 44 Columns Freeze Columns Row Height Undo Redo Export CSV Import CS…" at bounding box center [403, 50] width 742 height 25
click at [528, 68] on div "Add Column" at bounding box center [403, 223] width 742 height 320
click at [468, 143] on span "Edit Workflow" at bounding box center [489, 147] width 69 height 8
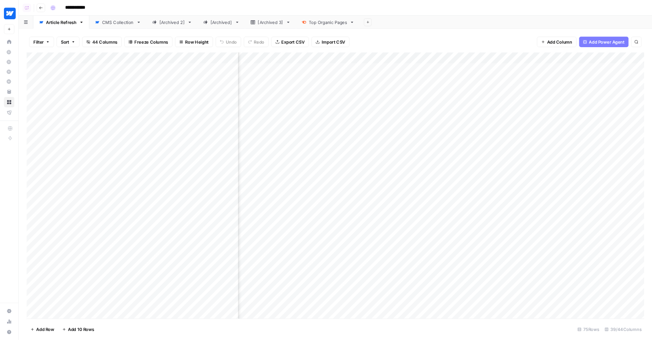
scroll to position [0, 1098]
click at [470, 5] on div "**********" at bounding box center [416, 9] width 718 height 13
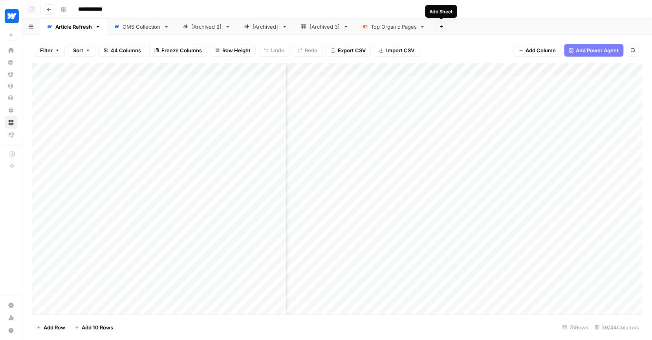
click at [439, 10] on div "Add Sheet" at bounding box center [442, 10] width 24 height 7
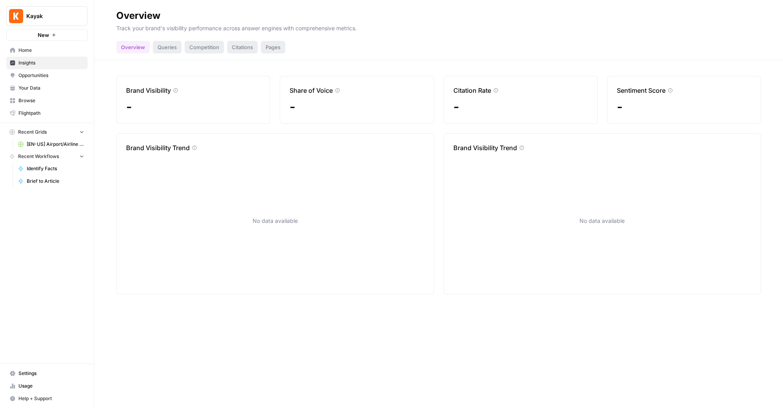
click at [43, 15] on span "Kayak" at bounding box center [50, 16] width 48 height 8
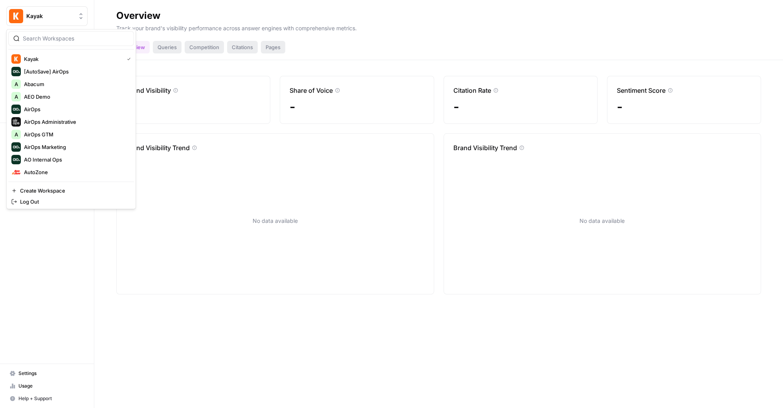
click at [43, 15] on span "Kayak" at bounding box center [50, 16] width 48 height 8
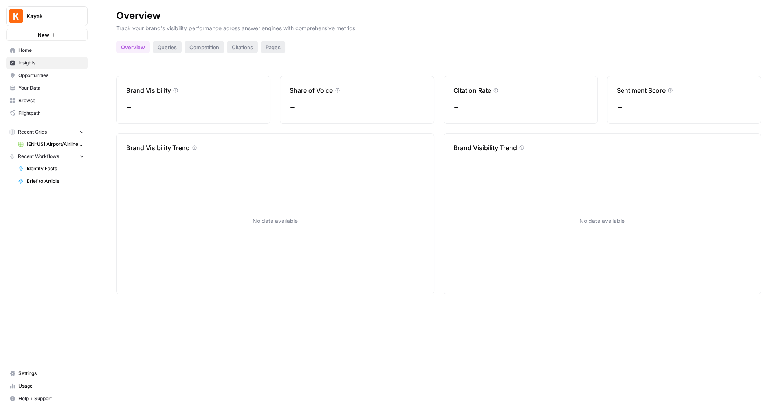
click at [47, 36] on span "New" at bounding box center [43, 35] width 11 height 8
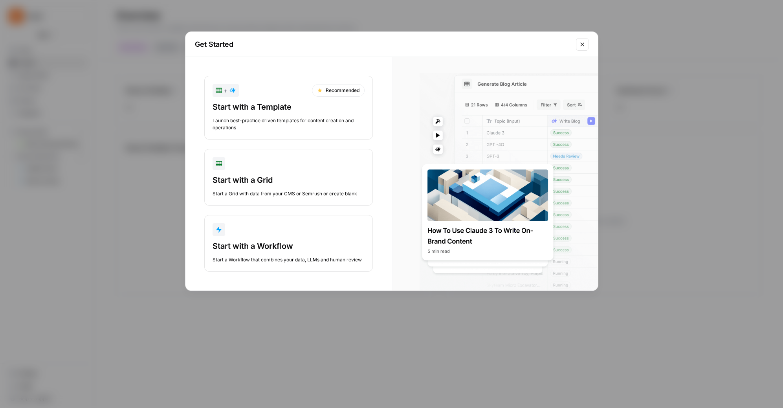
click at [63, 50] on div "Get Started + Recommended Start with a Template Launch best-practice driven tem…" at bounding box center [391, 204] width 783 height 408
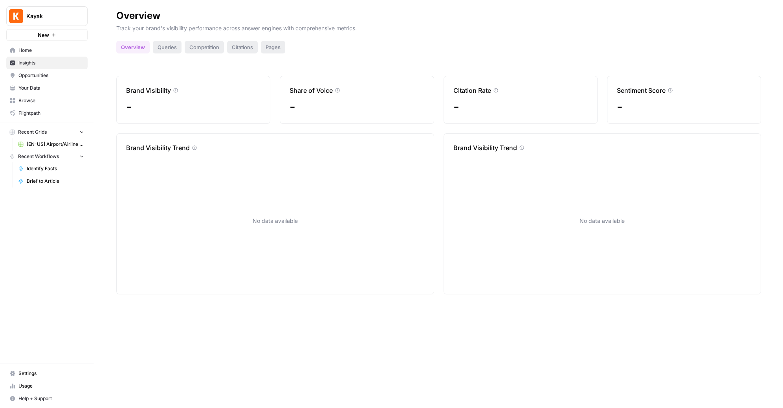
click at [62, 30] on button "New" at bounding box center [46, 35] width 81 height 12
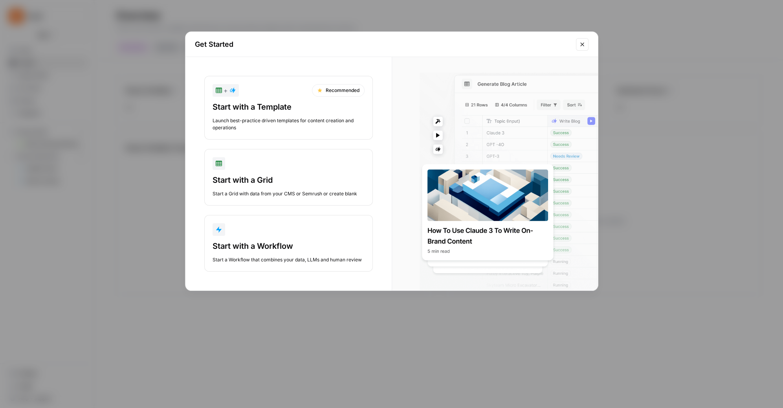
click at [57, 13] on div "Get Started + Recommended Start with a Template Launch best-practice driven tem…" at bounding box center [391, 204] width 783 height 408
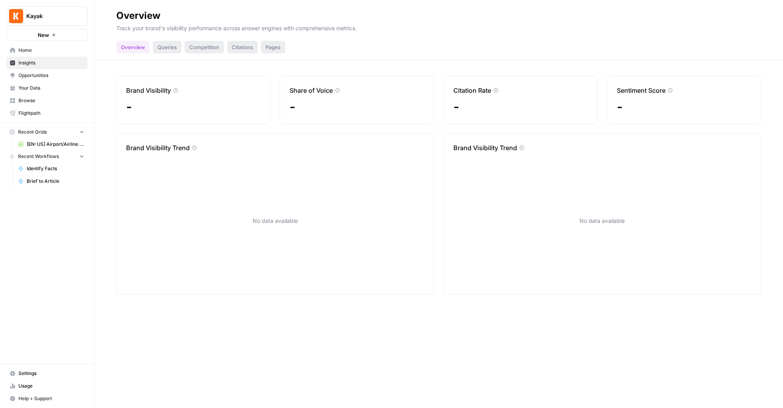
click at [48, 18] on span "Kayak" at bounding box center [50, 16] width 48 height 8
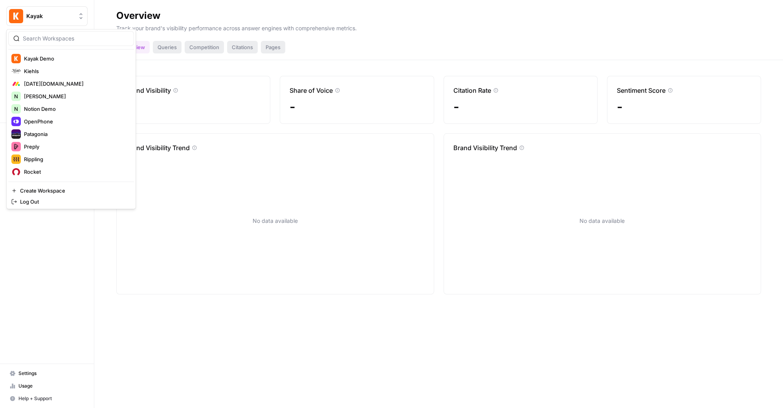
scroll to position [270, 0]
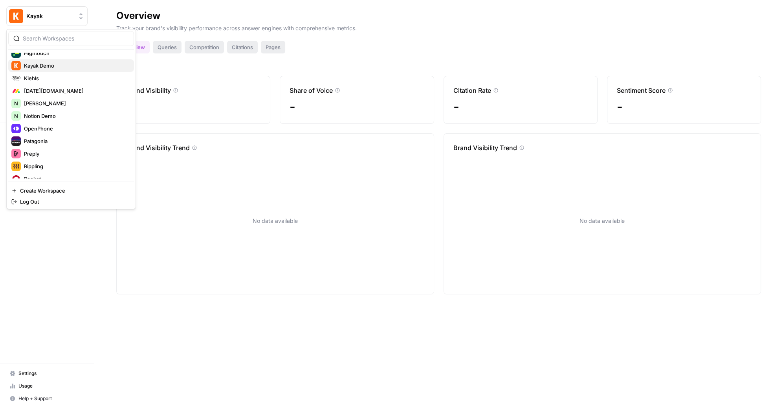
click at [51, 68] on span "Kayak Demo" at bounding box center [76, 66] width 104 height 8
